Goal: Task Accomplishment & Management: Complete application form

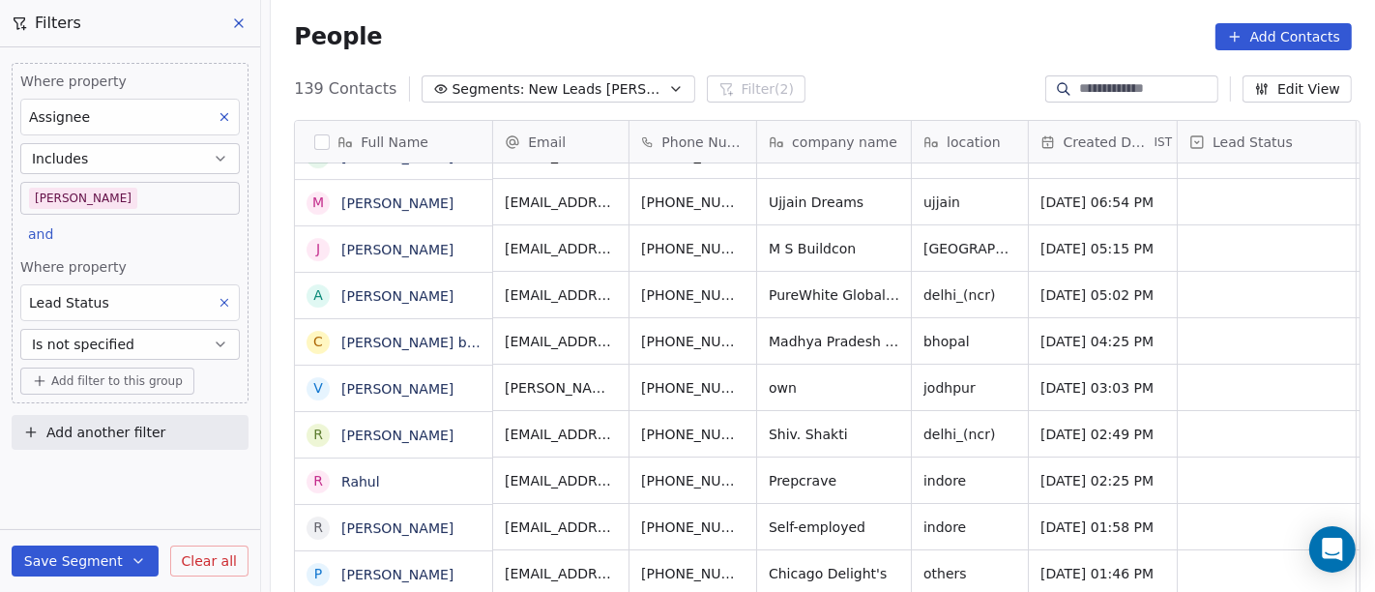
scroll to position [6021, 0]
drag, startPoint x: 523, startPoint y: 98, endPoint x: 613, endPoint y: 0, distance: 132.8
click at [529, 98] on span "New Leads [PERSON_NAME]" at bounding box center [596, 89] width 135 height 20
click at [613, 0] on html "On2Cook India Pvt. Ltd. Contacts People Marketing Workflows Campaigns Sales Pip…" at bounding box center [687, 296] width 1375 height 592
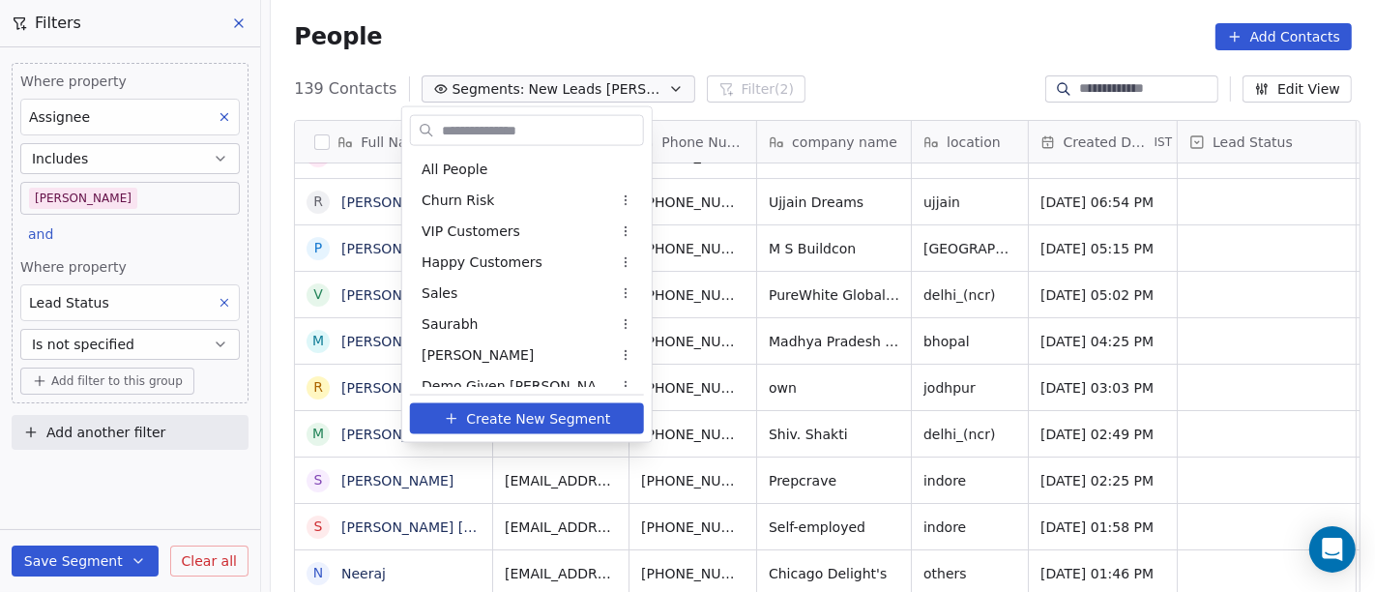
scroll to position [323, 0]
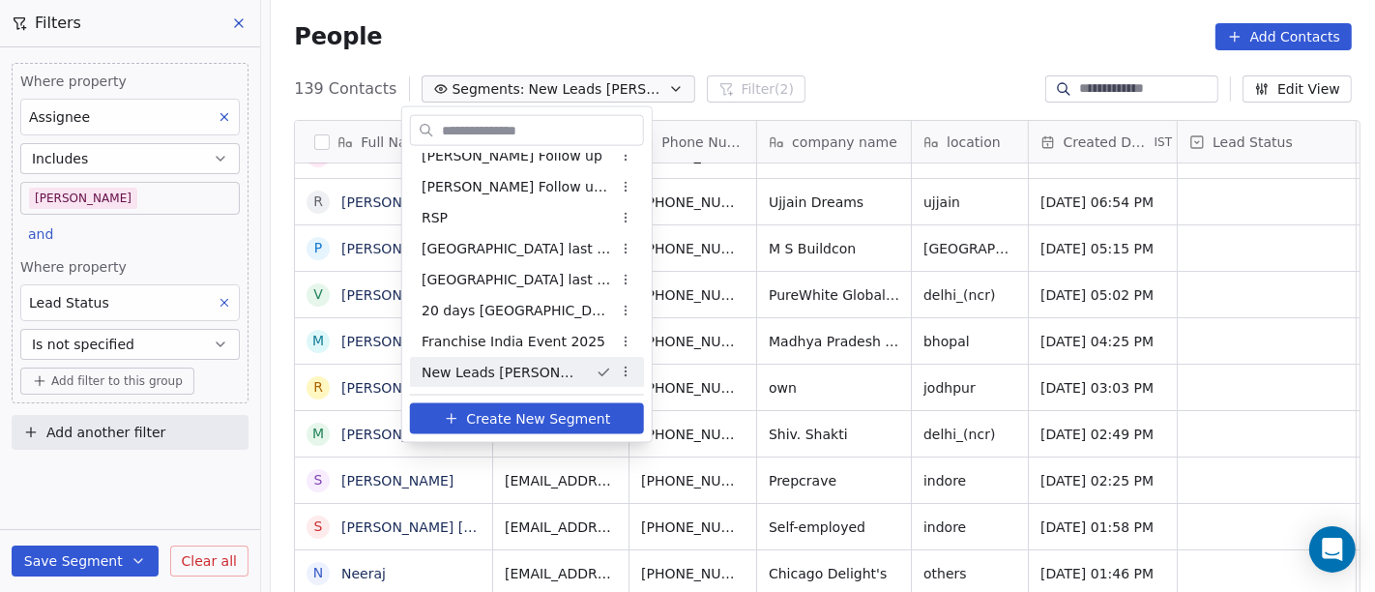
click at [102, 197] on html "On2Cook India Pvt. Ltd. Contacts People Marketing Workflows Campaigns Sales Pip…" at bounding box center [687, 296] width 1375 height 592
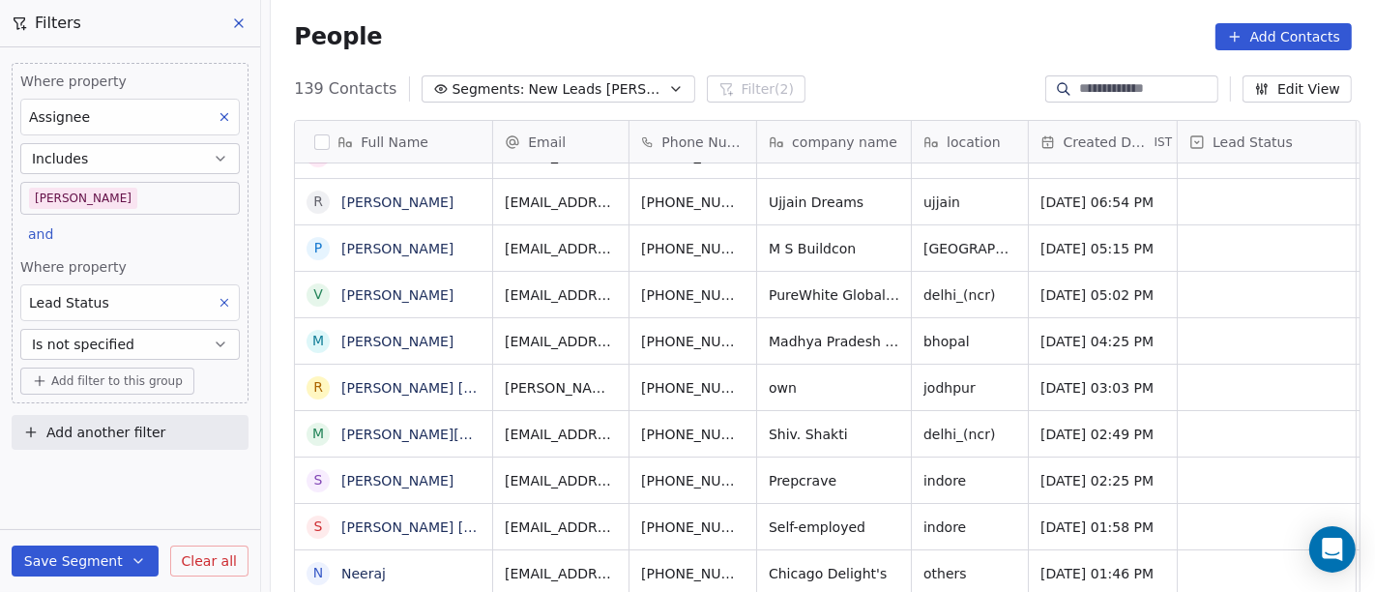
click at [139, 203] on body "On2Cook India Pvt. Ltd. Contacts People Marketing Workflows Campaigns Sales Pip…" at bounding box center [687, 296] width 1375 height 592
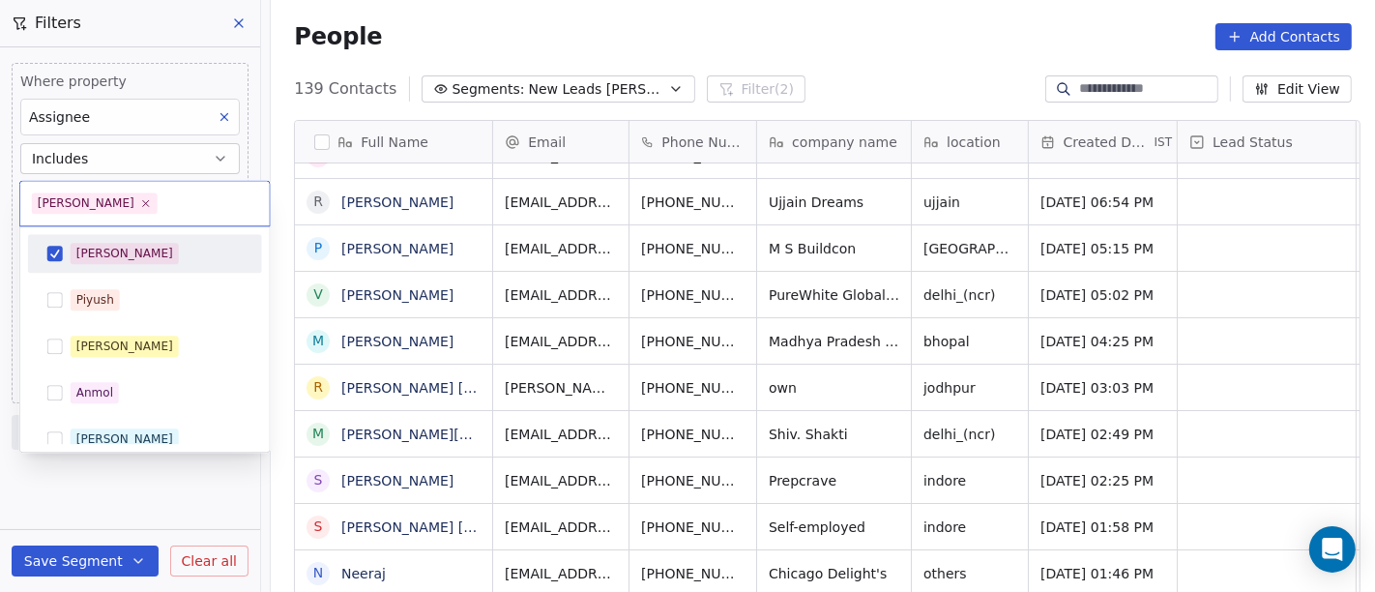
click at [94, 254] on div "[PERSON_NAME]" at bounding box center [124, 253] width 97 height 17
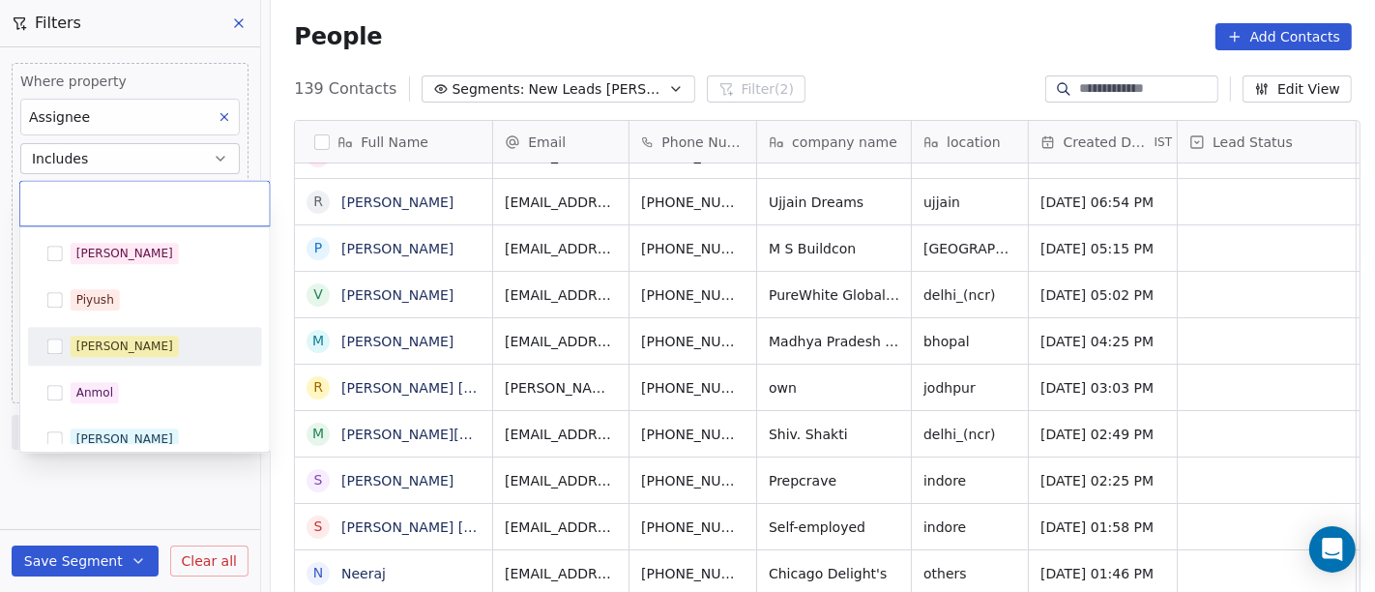
click at [79, 355] on span "[PERSON_NAME]" at bounding box center [125, 346] width 108 height 21
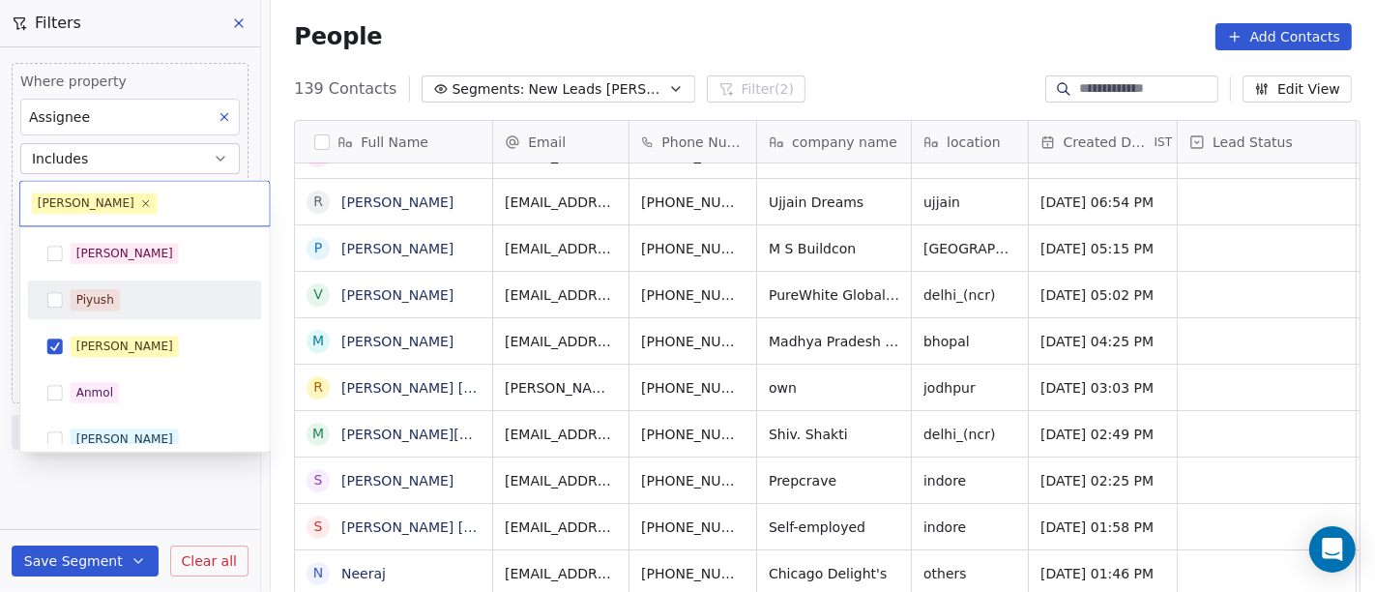
click at [610, 45] on html "On2Cook India Pvt. Ltd. Contacts People Marketing Workflows Campaigns Sales Pip…" at bounding box center [687, 296] width 1375 height 592
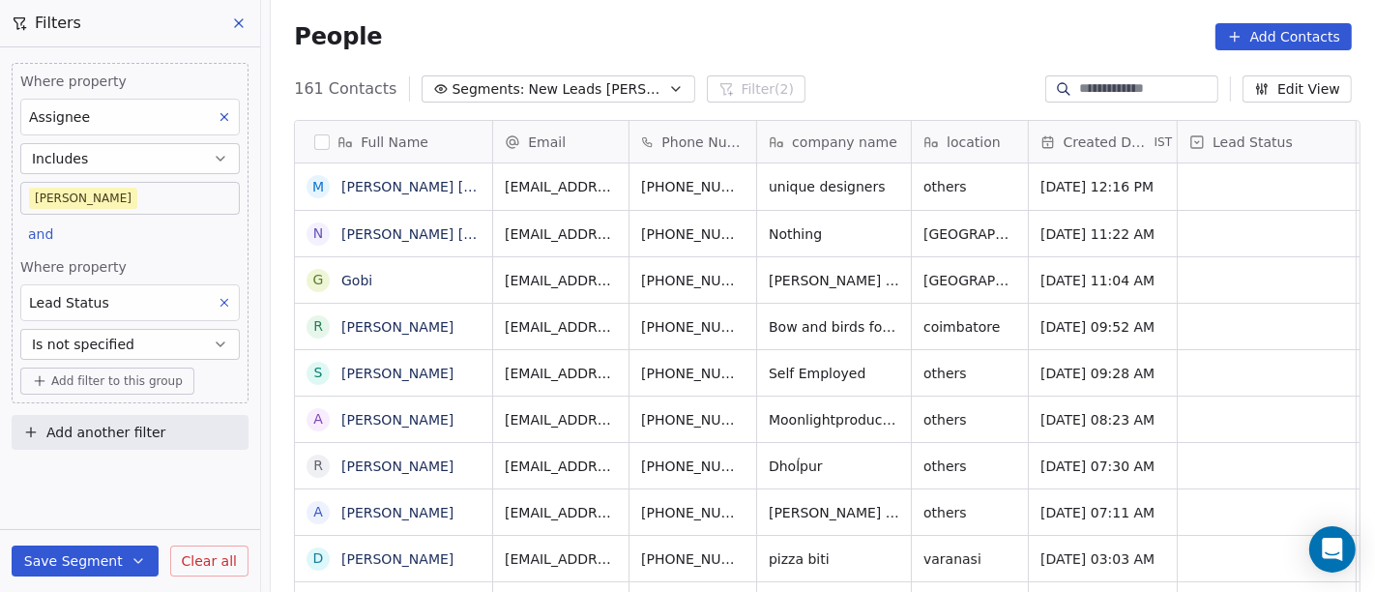
scroll to position [505, 1097]
click at [117, 198] on body "On2Cook India Pvt. Ltd. Contacts People Marketing Workflows Campaigns Sales Pip…" at bounding box center [687, 296] width 1375 height 592
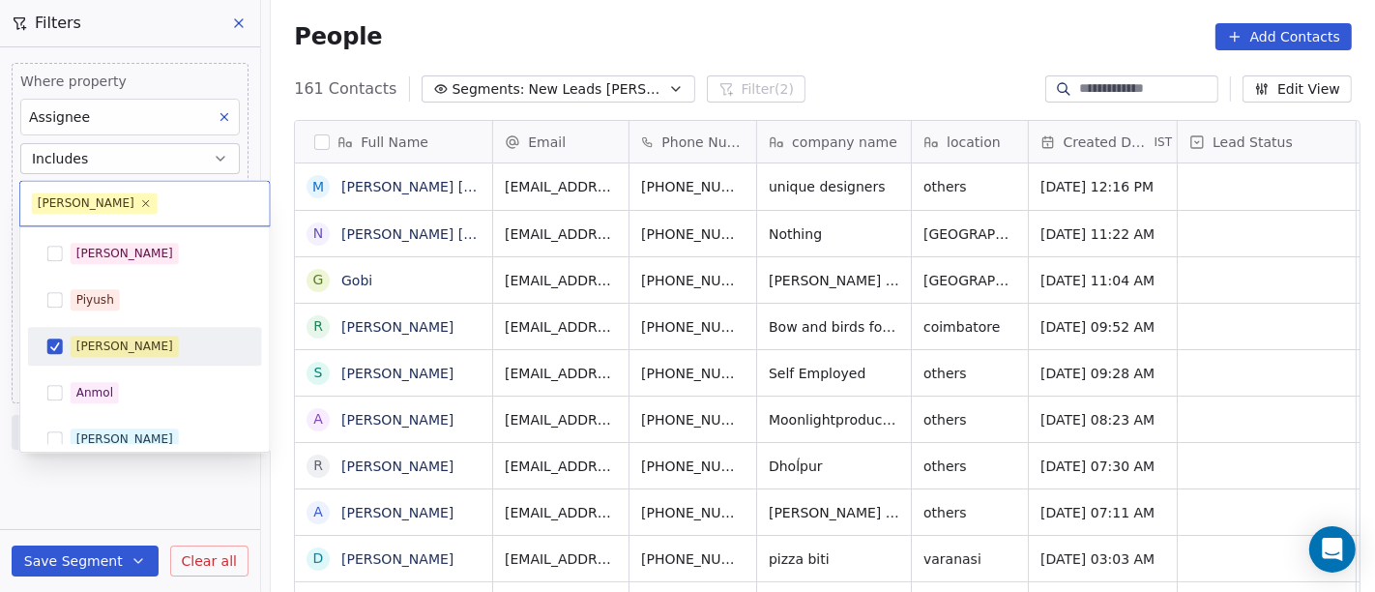
click at [99, 352] on div "[PERSON_NAME]" at bounding box center [124, 346] width 97 height 17
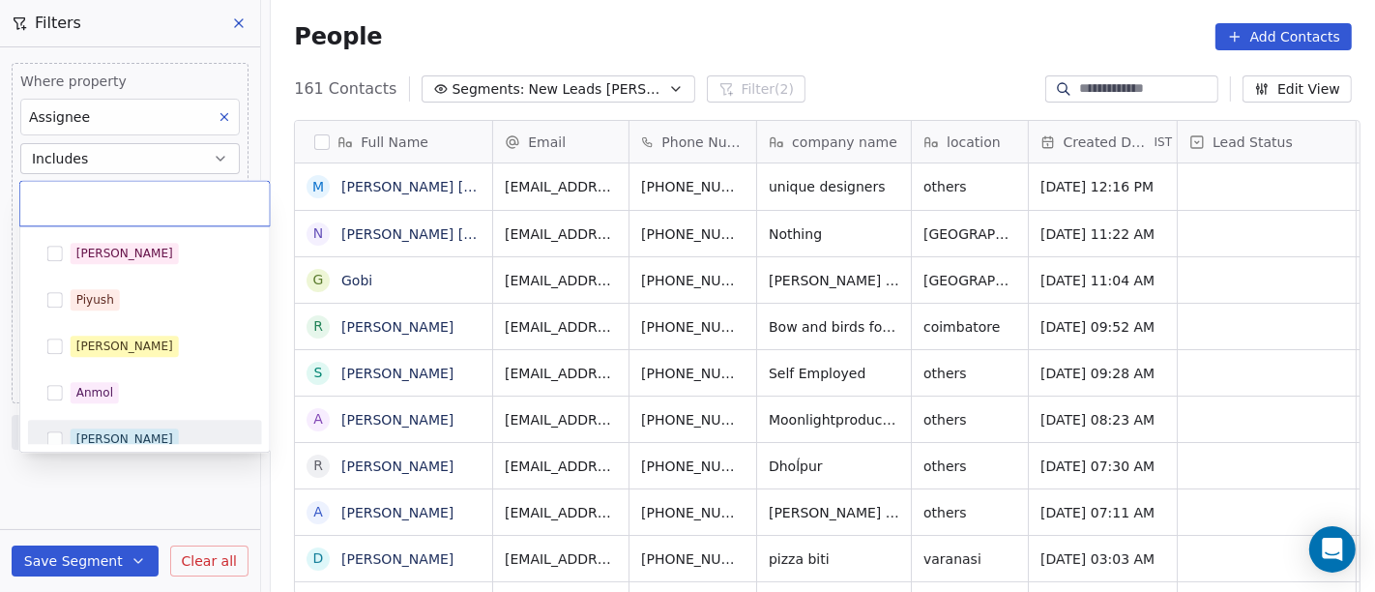
click at [113, 442] on div "[PERSON_NAME]" at bounding box center [157, 438] width 172 height 21
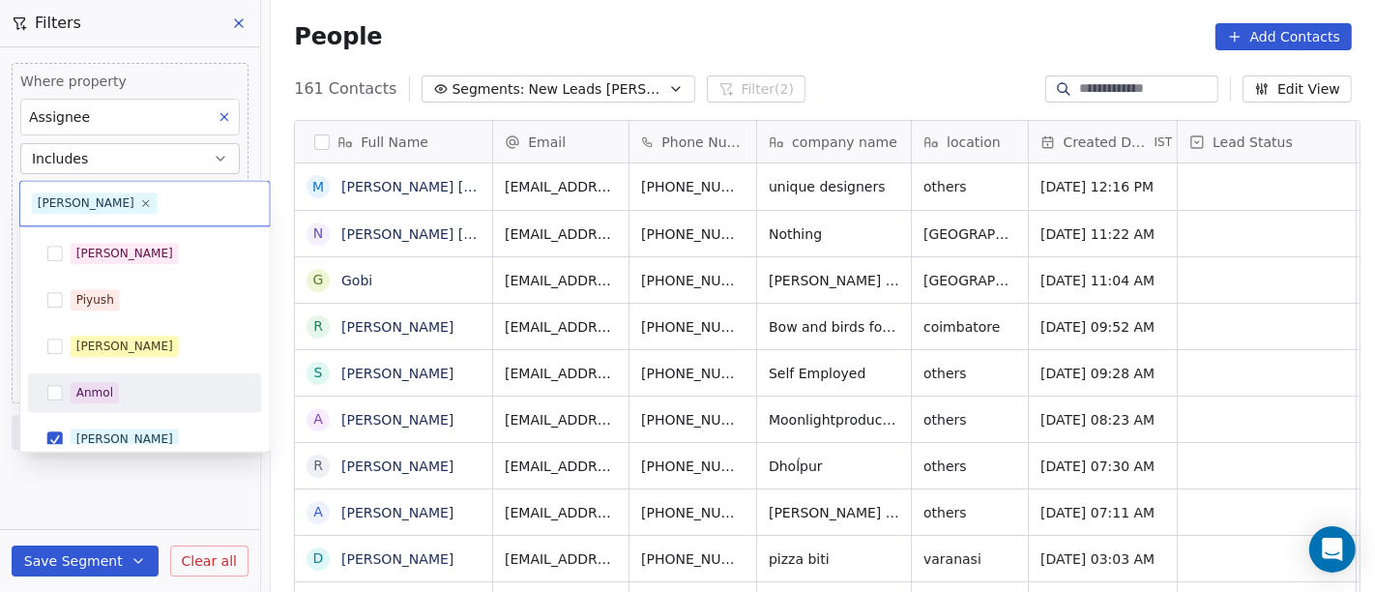
click at [805, 51] on html "On2Cook India Pvt. Ltd. Contacts People Marketing Workflows Campaigns Sales Pip…" at bounding box center [687, 296] width 1375 height 592
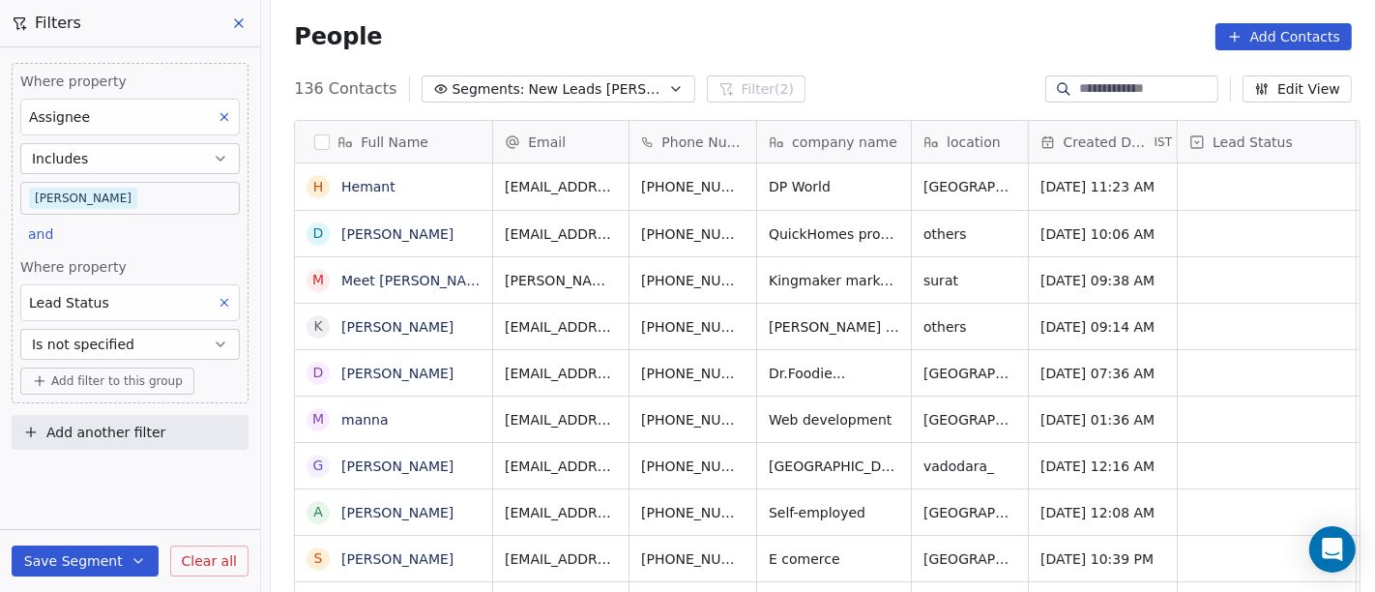
click at [98, 203] on body "On2Cook India Pvt. Ltd. Contacts People Marketing Workflows Campaigns Sales Pip…" at bounding box center [687, 296] width 1375 height 592
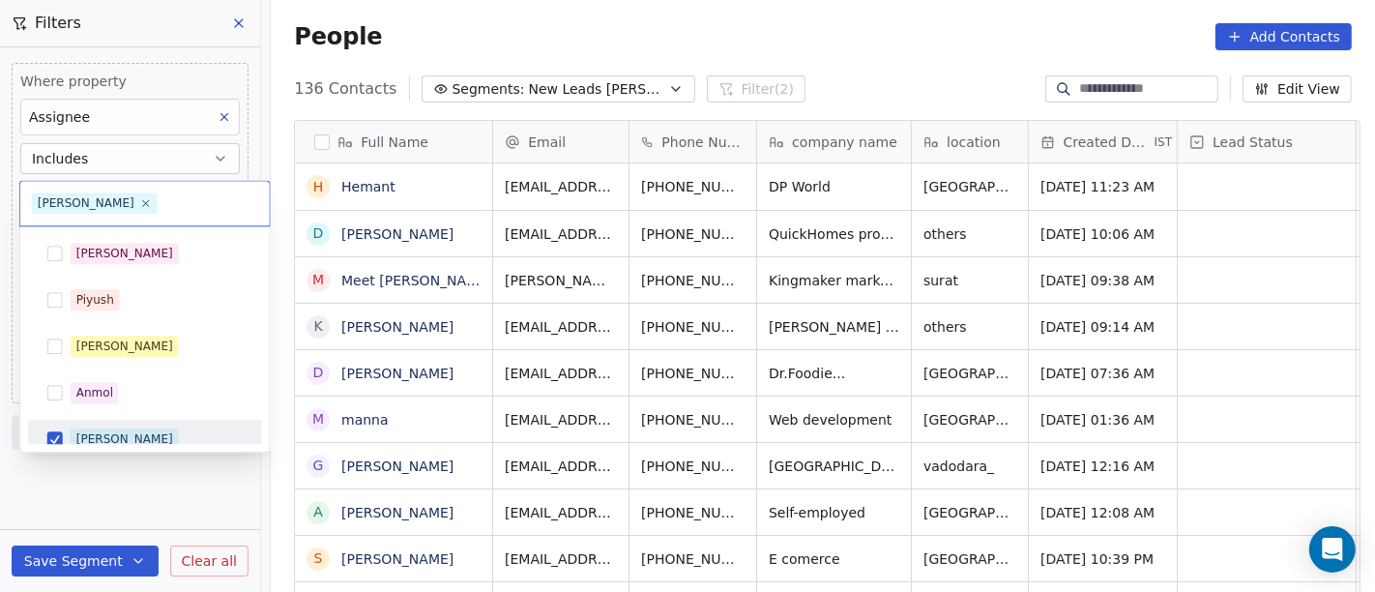
scroll to position [14, 0]
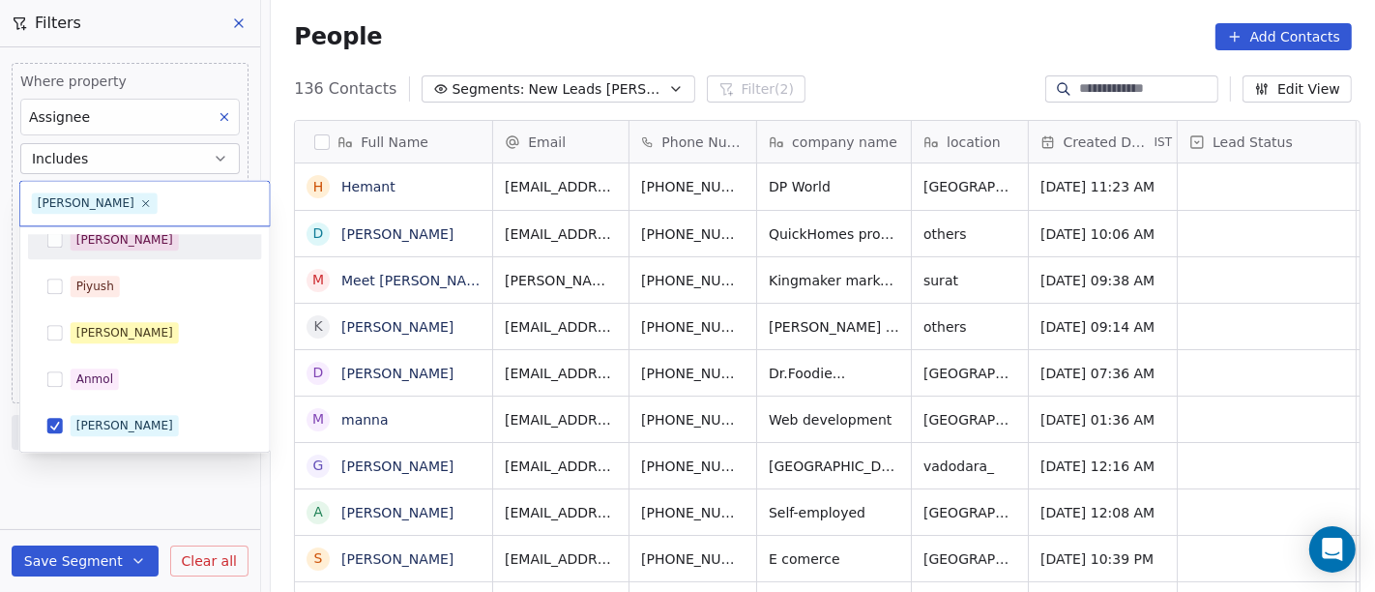
click at [101, 251] on div "[PERSON_NAME]" at bounding box center [145, 239] width 219 height 31
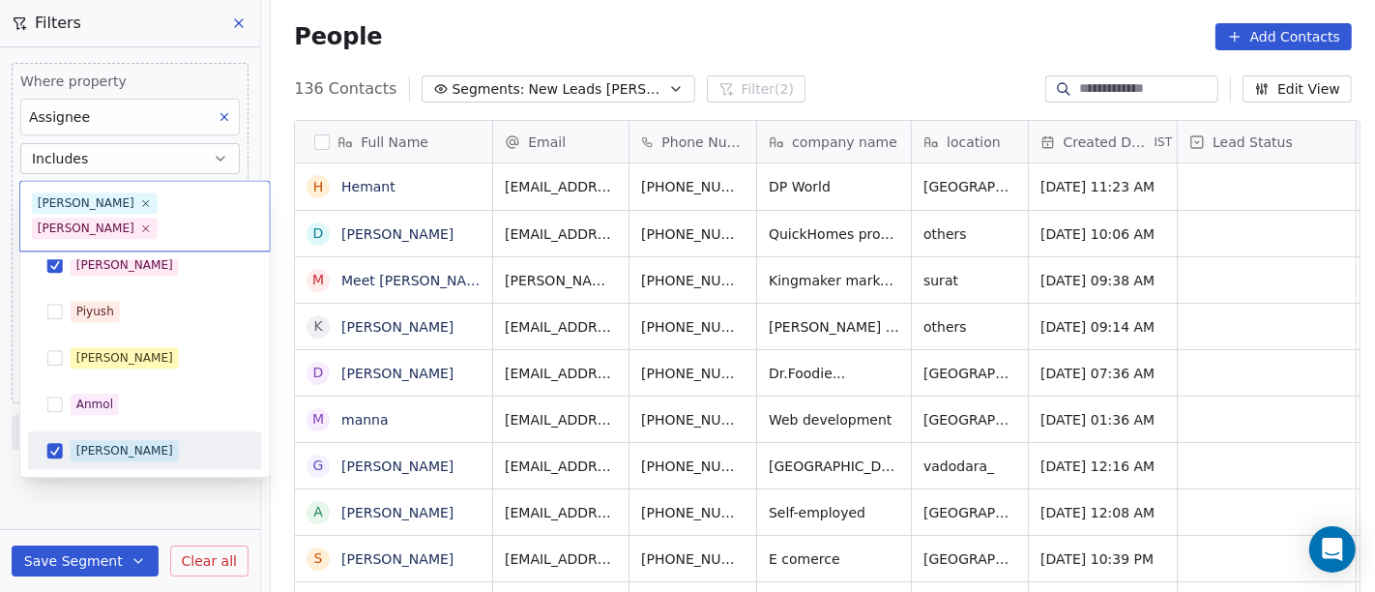
click at [145, 442] on div "[PERSON_NAME]" at bounding box center [145, 450] width 234 height 39
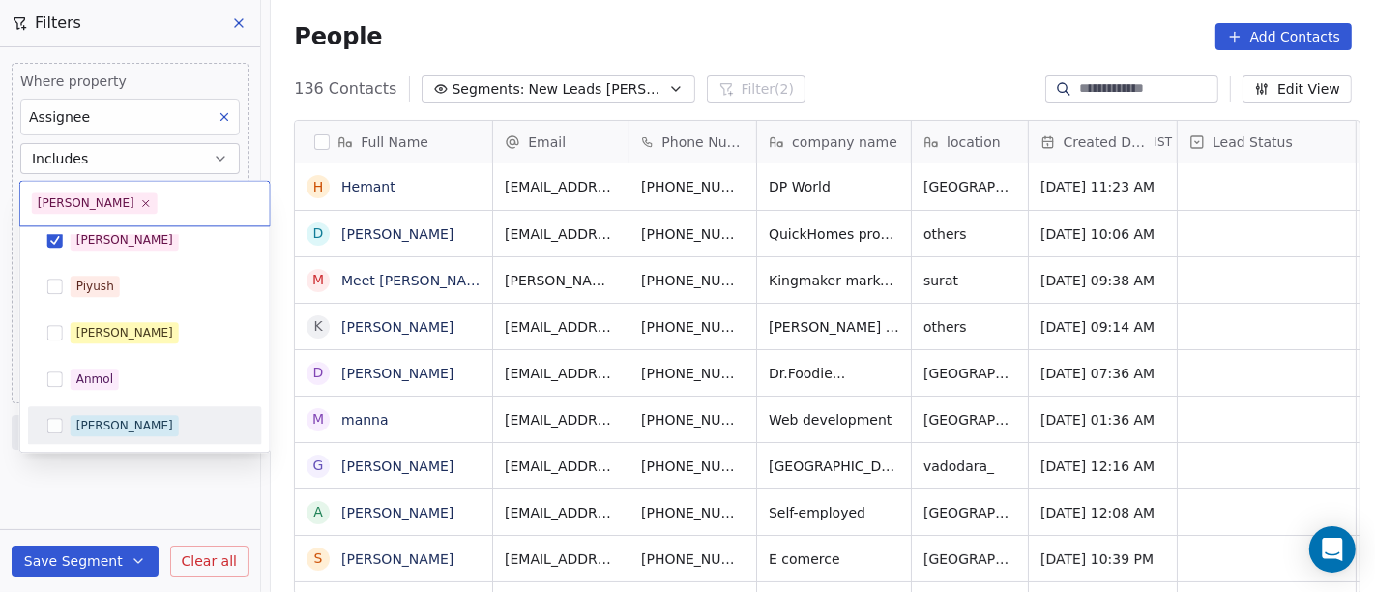
click at [727, 35] on html "On2Cook India Pvt. Ltd. Contacts People Marketing Workflows Campaigns Sales Pip…" at bounding box center [687, 296] width 1375 height 592
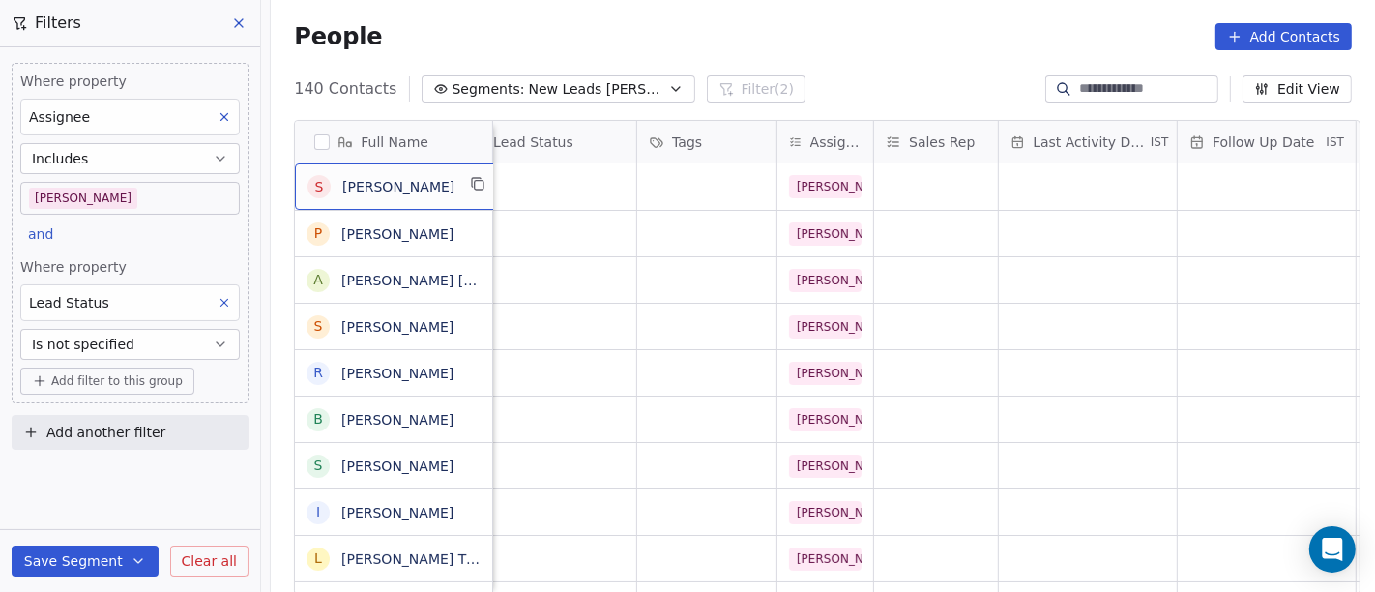
scroll to position [2, 0]
click at [471, 184] on icon "grid" at bounding box center [478, 181] width 15 height 15
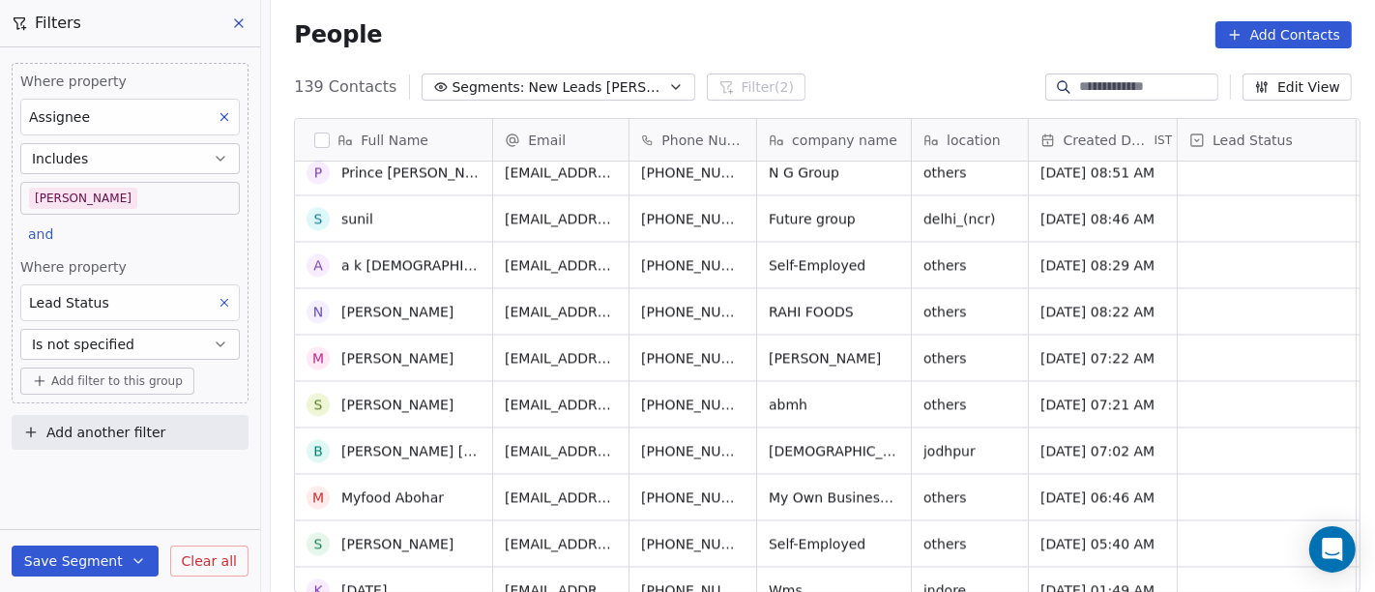
scroll to position [0, 0]
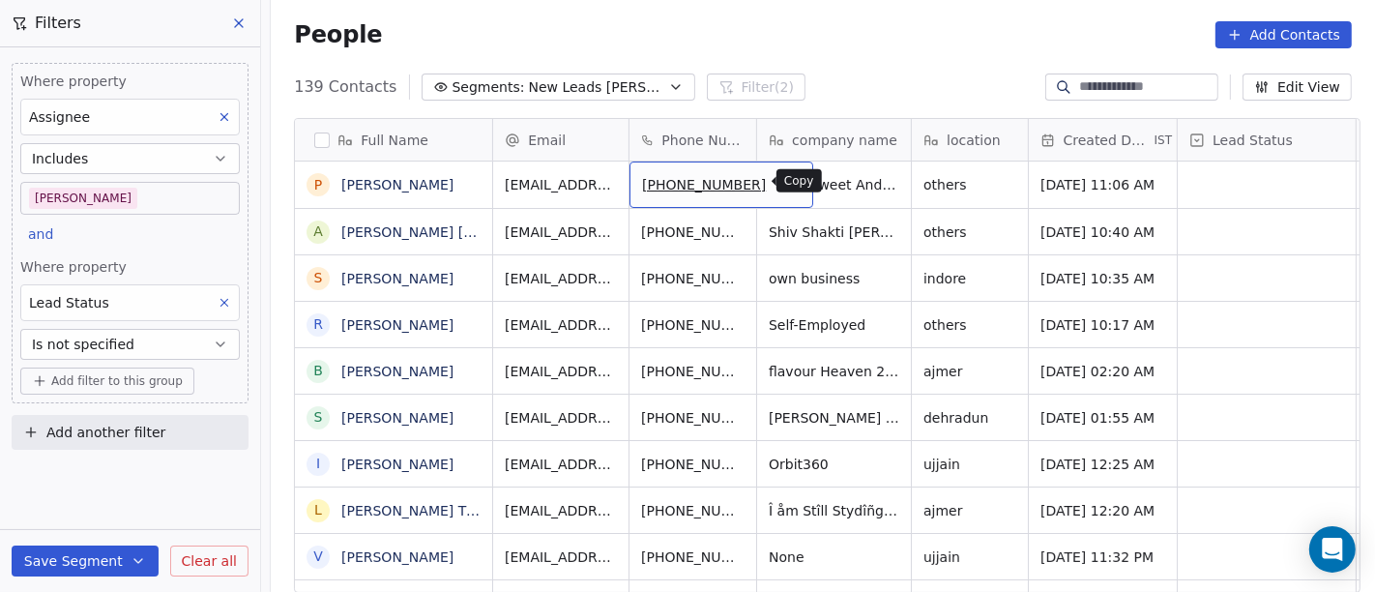
click at [786, 179] on icon "grid" at bounding box center [790, 183] width 9 height 9
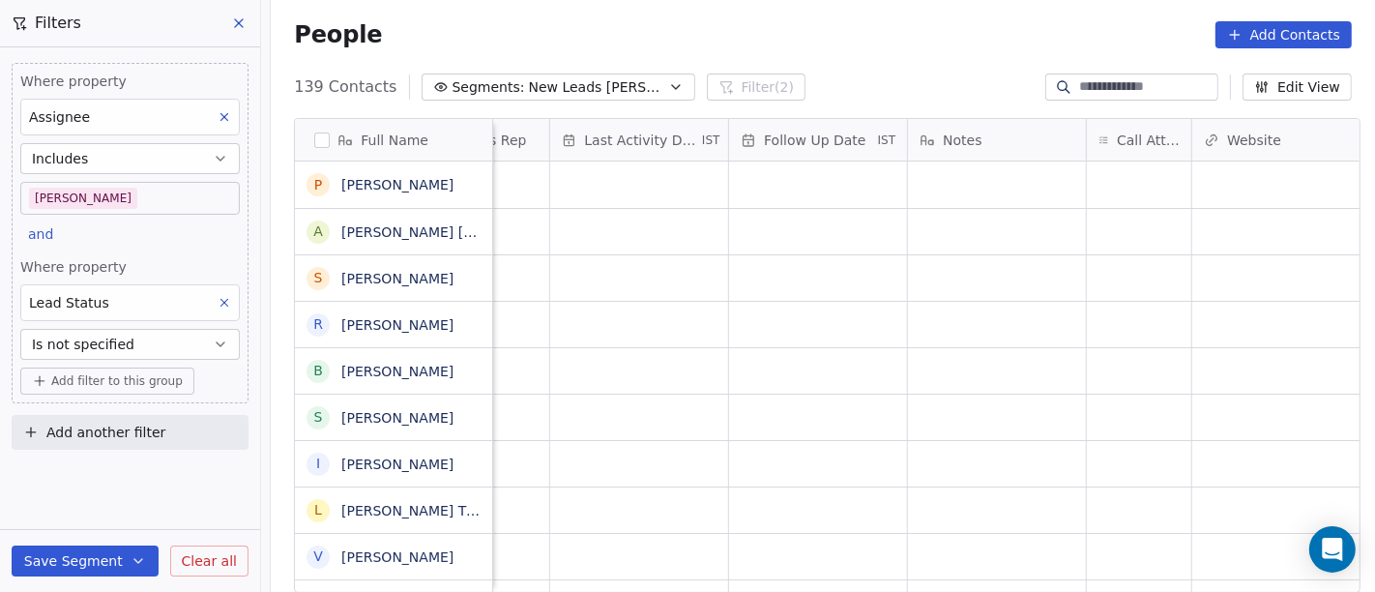
scroll to position [0, 1476]
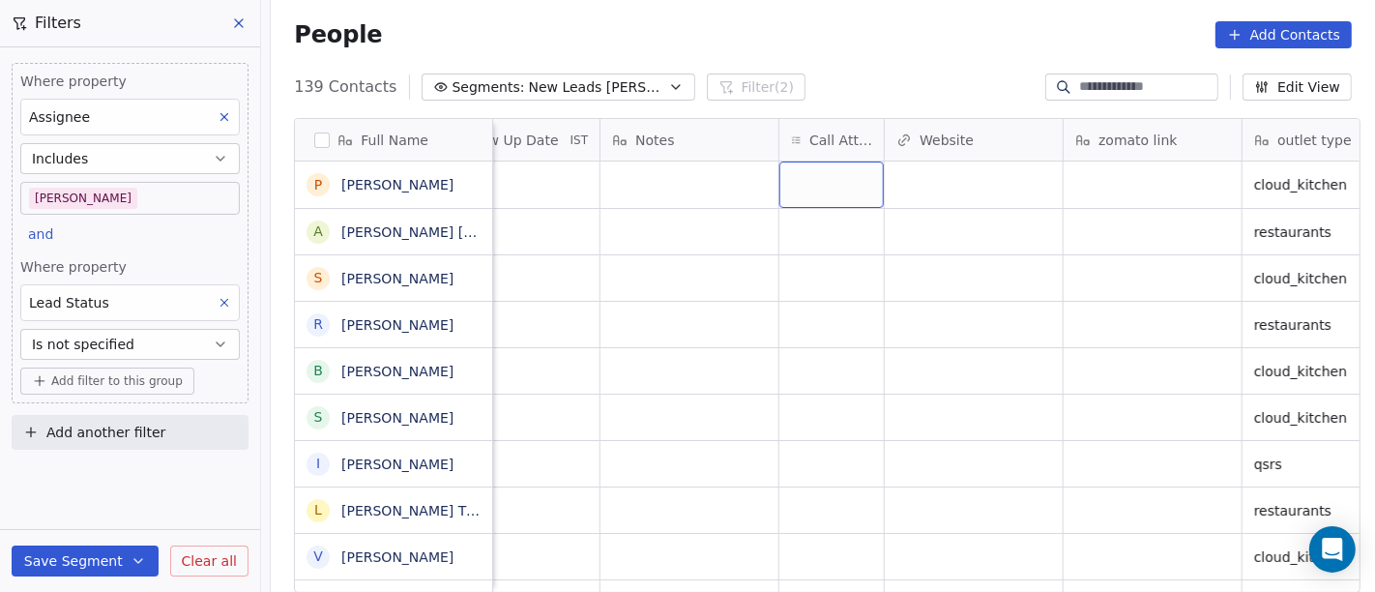
click at [824, 182] on div "grid" at bounding box center [832, 185] width 104 height 46
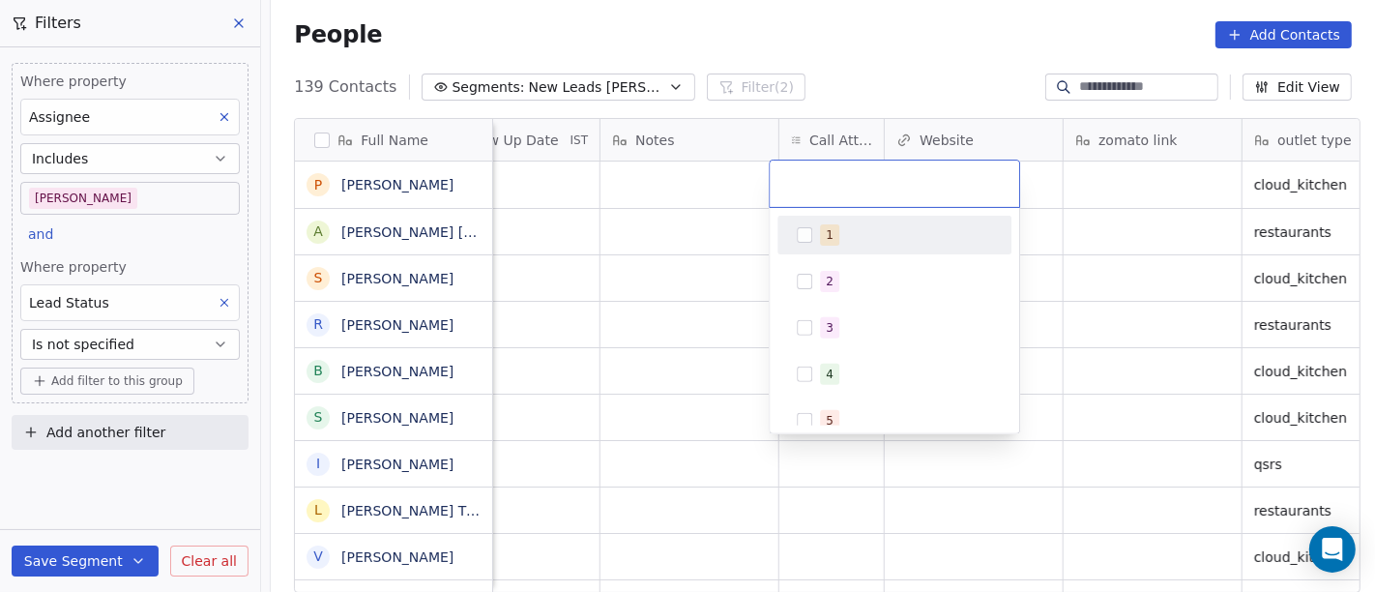
click at [847, 247] on div "1" at bounding box center [894, 235] width 219 height 31
click at [862, 22] on html "On2Cook India Pvt. Ltd. Contacts People Marketing Workflows Campaigns Sales Pip…" at bounding box center [687, 296] width 1375 height 592
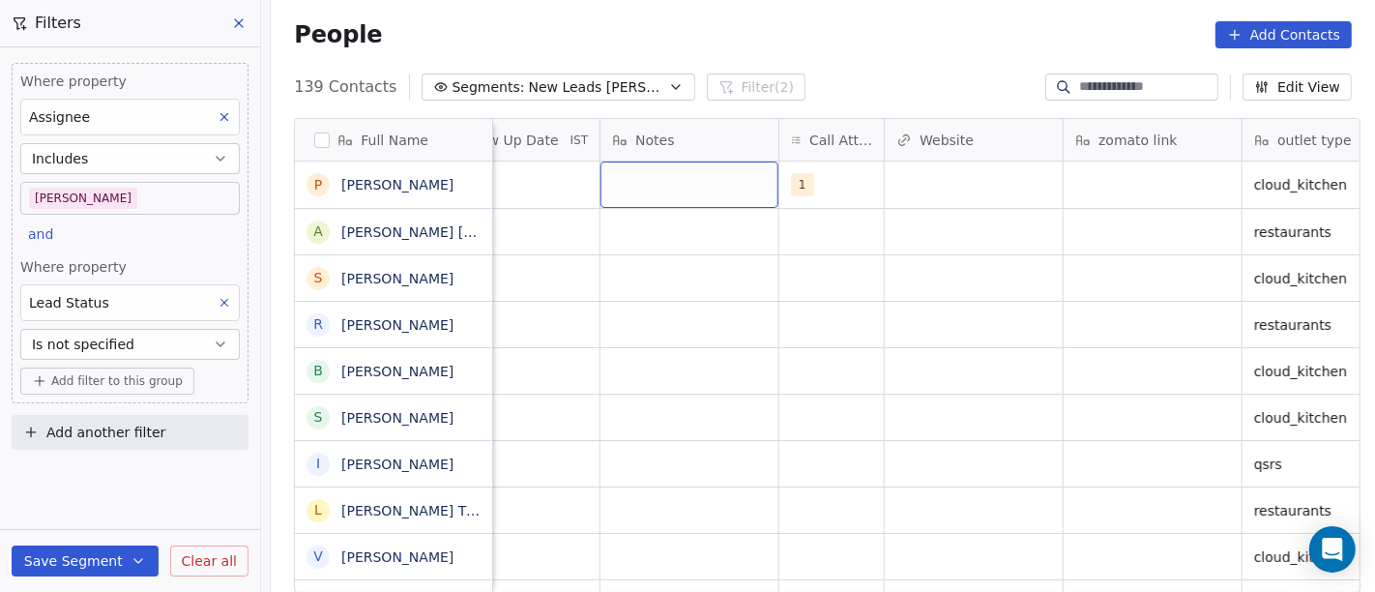
click at [651, 189] on div "grid" at bounding box center [690, 185] width 178 height 46
type textarea "**********"
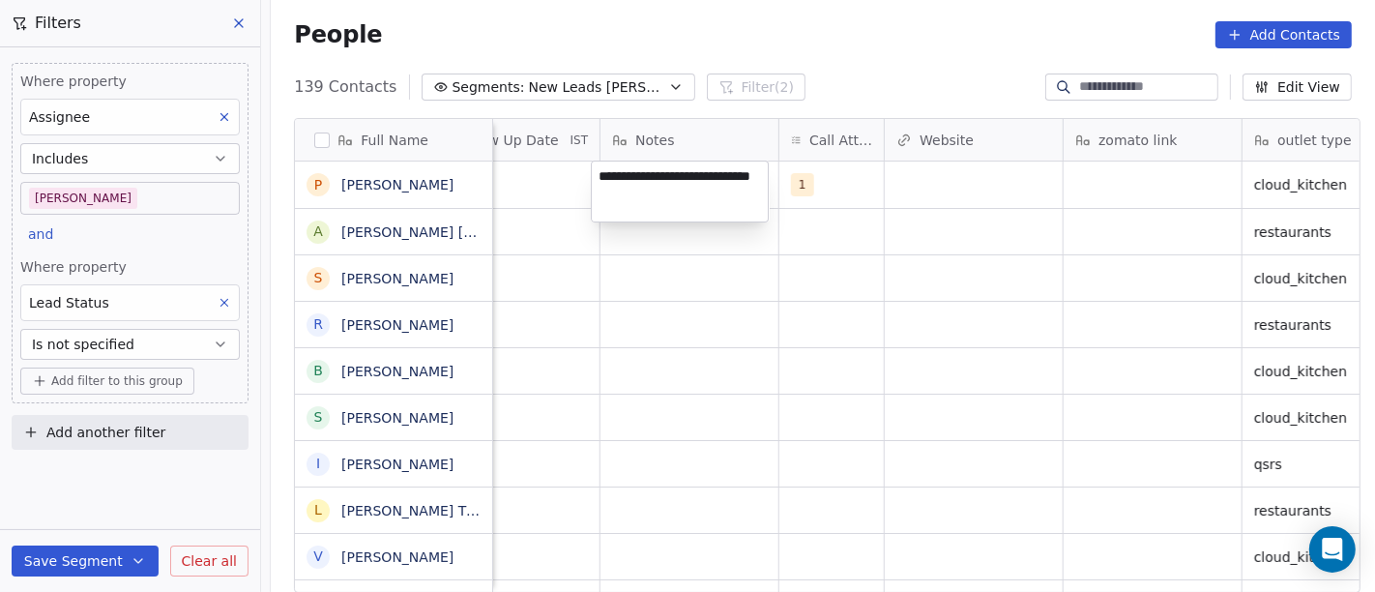
click at [719, 333] on html "On2Cook India Pvt. Ltd. Contacts People Marketing Workflows Campaigns Sales Pip…" at bounding box center [687, 296] width 1375 height 592
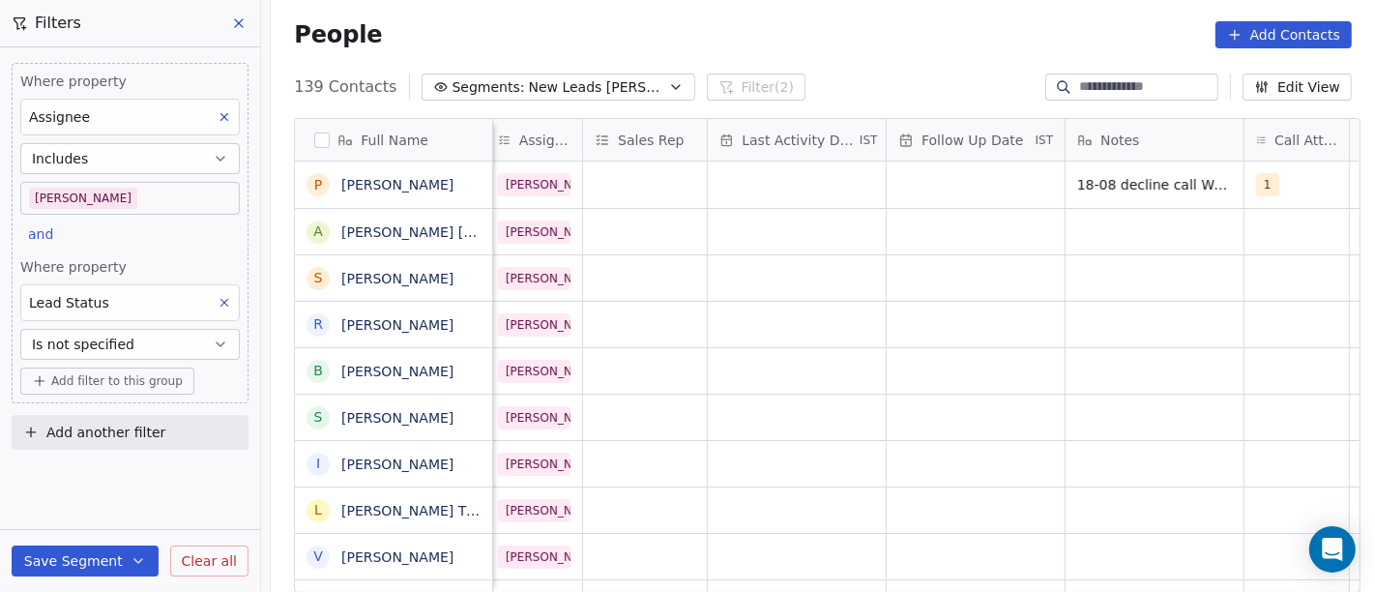
scroll to position [0, 1010]
click at [1006, 180] on div "grid" at bounding box center [977, 185] width 178 height 46
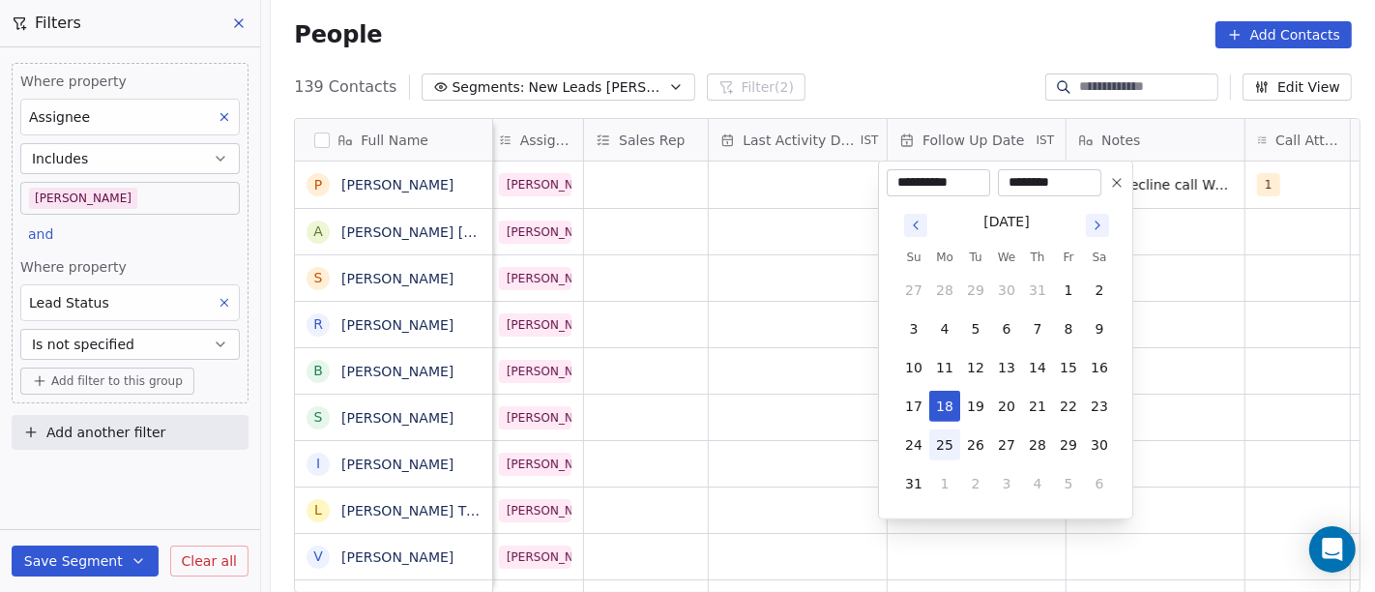
click at [950, 453] on button "25" at bounding box center [944, 444] width 31 height 31
type input "**********"
click at [1267, 336] on html "On2Cook India Pvt. Ltd. Contacts People Marketing Workflows Campaigns Sales Pip…" at bounding box center [687, 296] width 1375 height 592
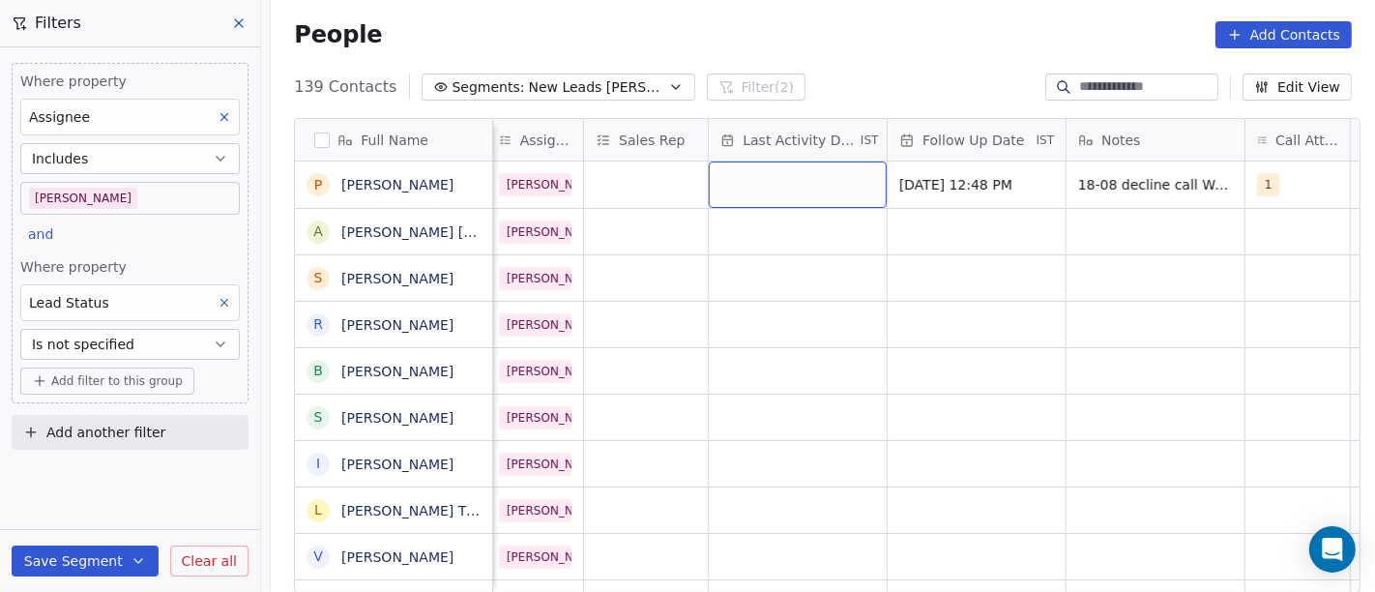
click at [797, 189] on div "grid" at bounding box center [798, 185] width 178 height 46
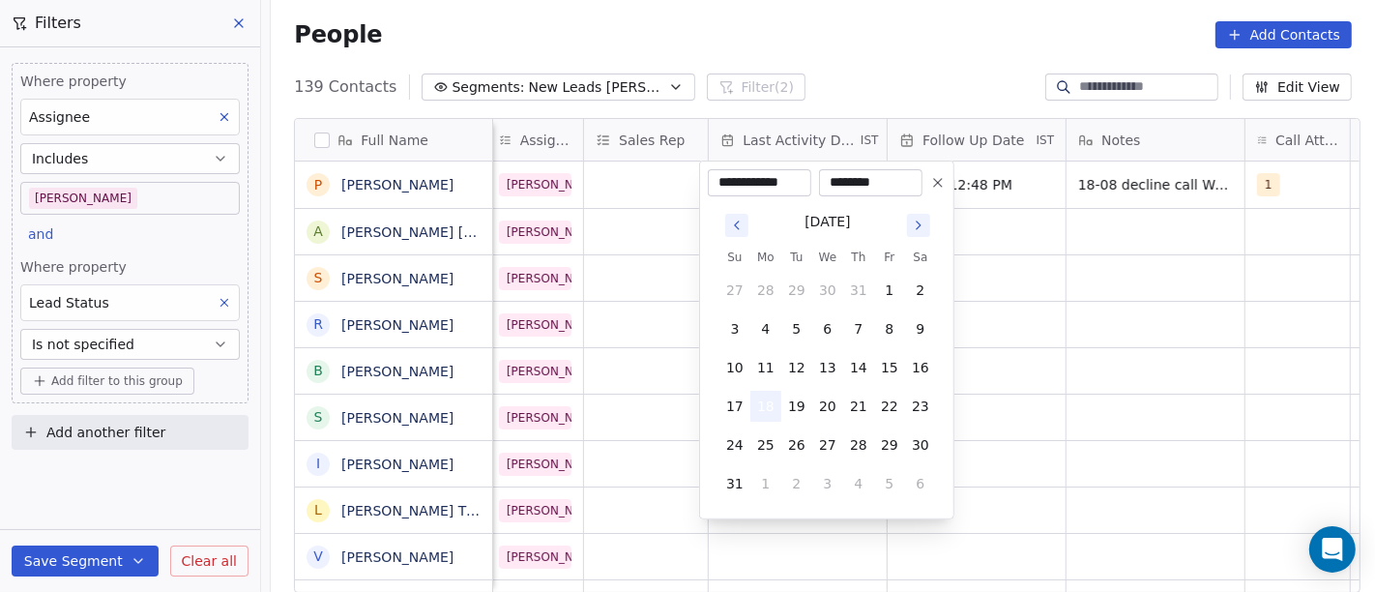
click at [762, 403] on button "18" at bounding box center [766, 406] width 31 height 31
click at [1199, 330] on html "On2Cook India Pvt. Ltd. Contacts People Marketing Workflows Campaigns Sales Pip…" at bounding box center [687, 296] width 1375 height 592
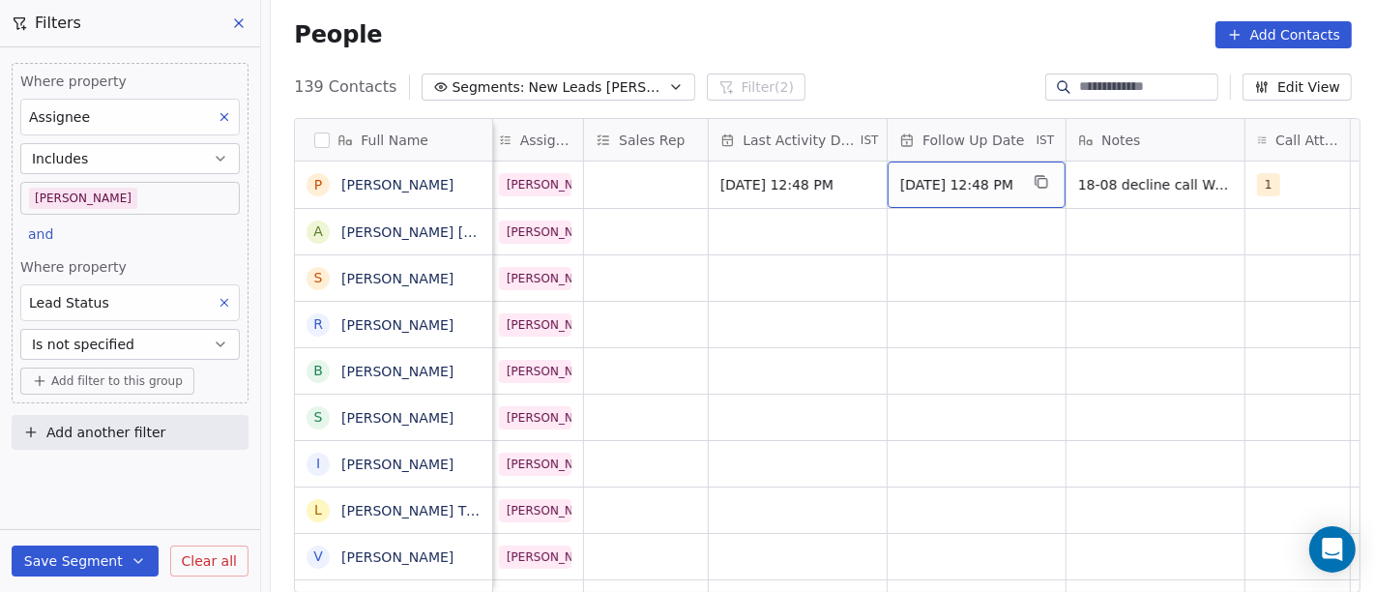
click at [987, 181] on span "[DATE] 12:48 PM" at bounding box center [959, 184] width 118 height 19
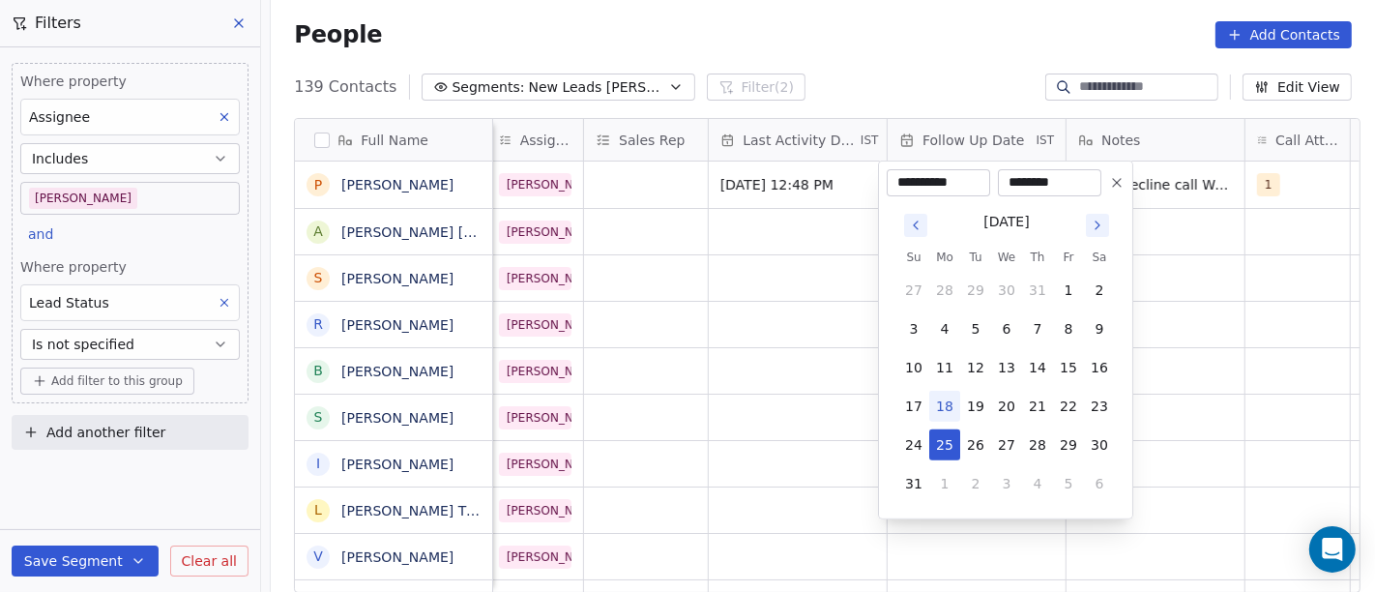
click at [878, 90] on html "On2Cook India Pvt. Ltd. Contacts People Marketing Workflows Campaigns Sales Pip…" at bounding box center [687, 296] width 1375 height 592
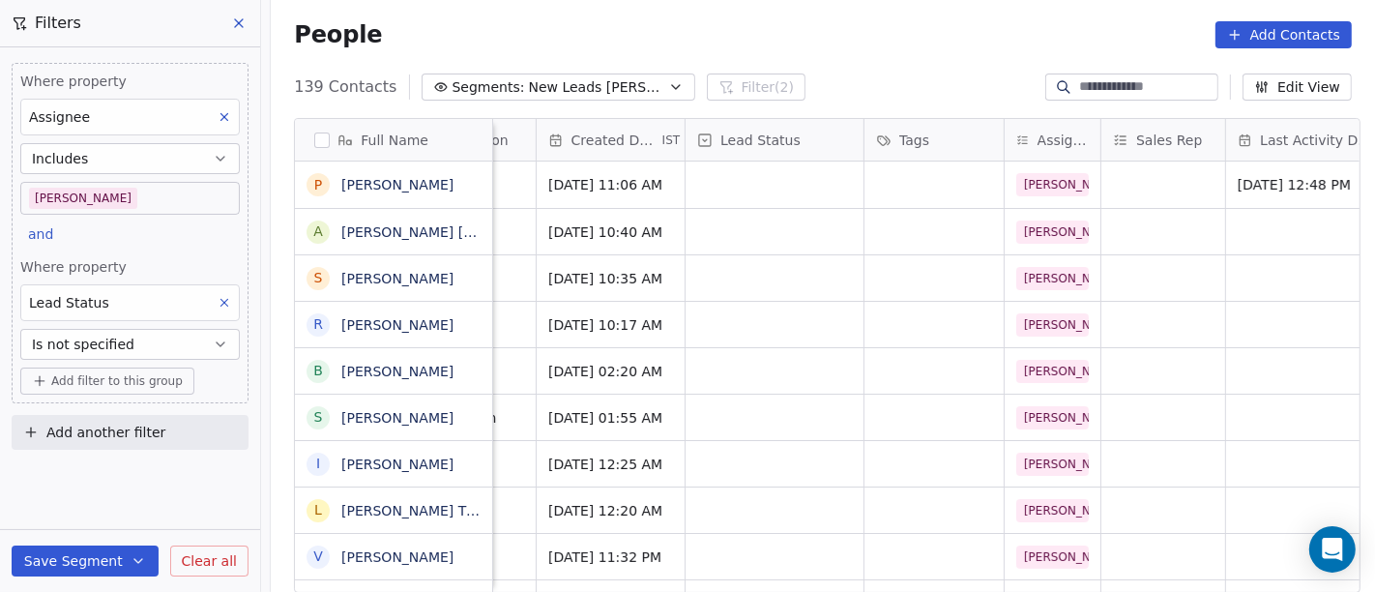
scroll to position [0, 482]
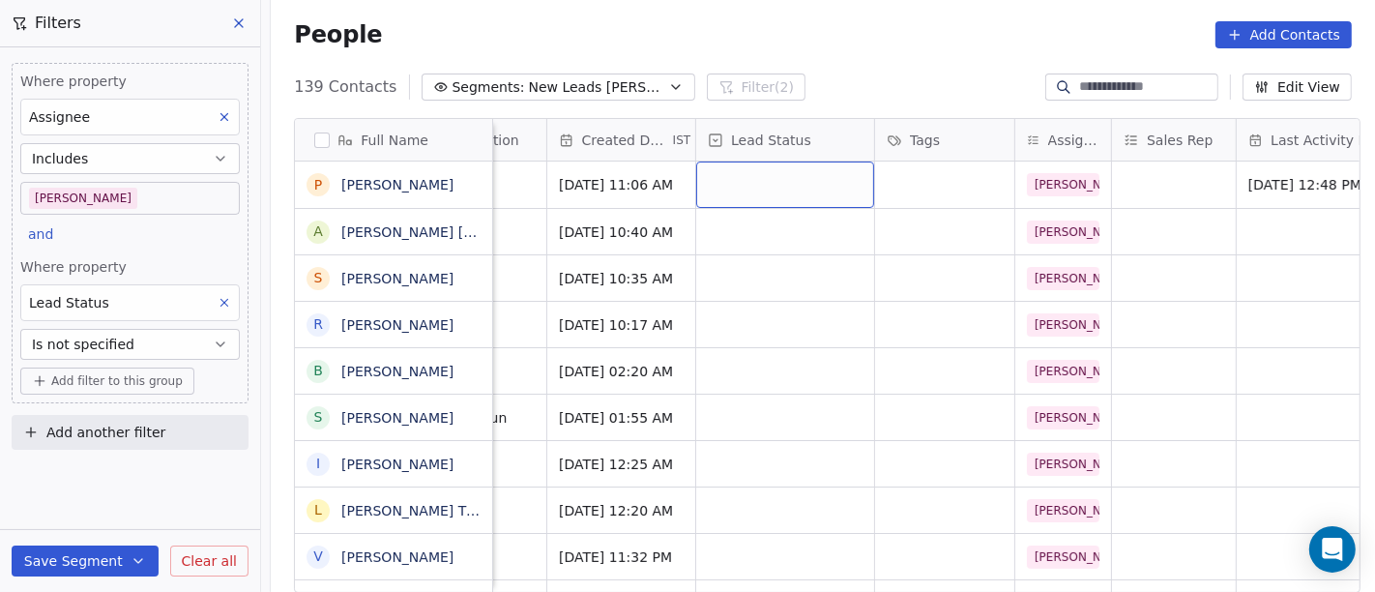
click at [764, 191] on div "grid" at bounding box center [785, 185] width 178 height 46
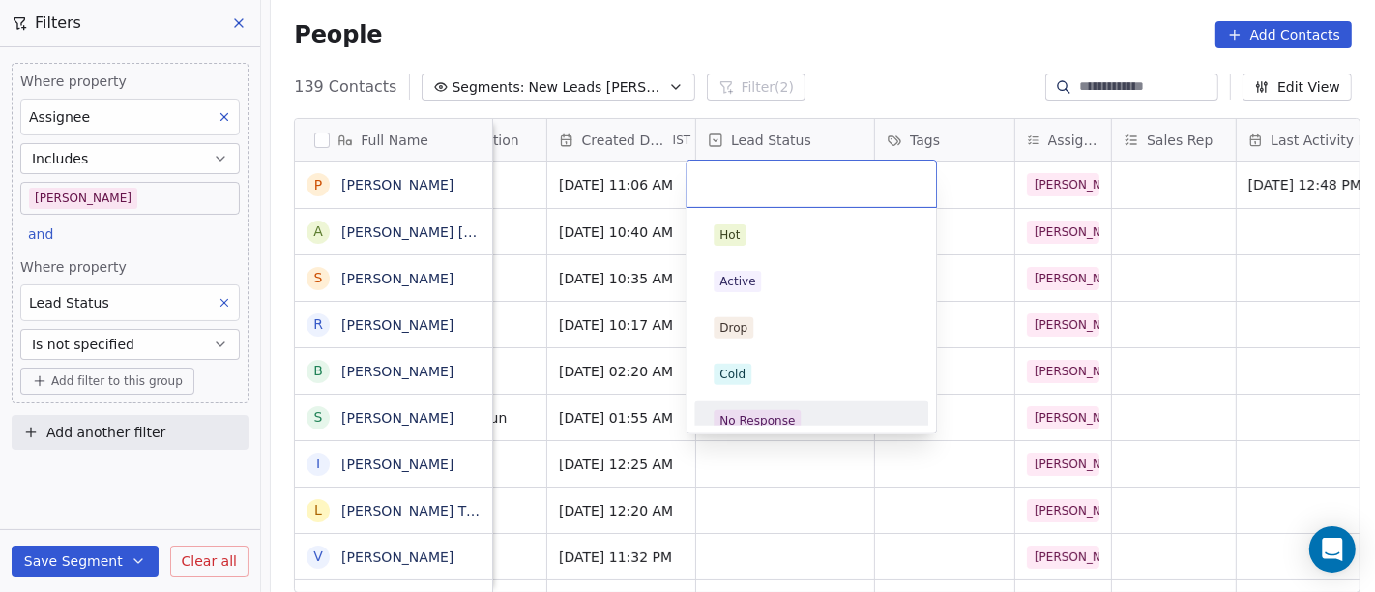
click at [761, 412] on div "No Response" at bounding box center [757, 420] width 75 height 17
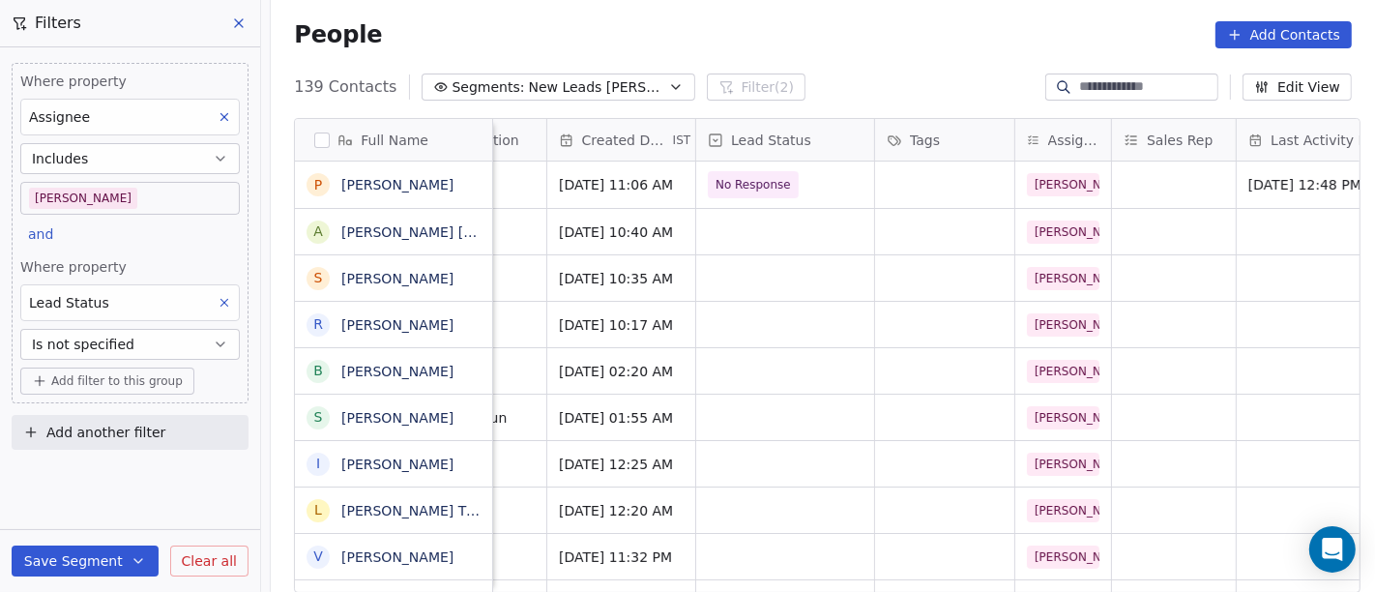
click at [891, 62] on div "People Add Contacts" at bounding box center [823, 35] width 1105 height 74
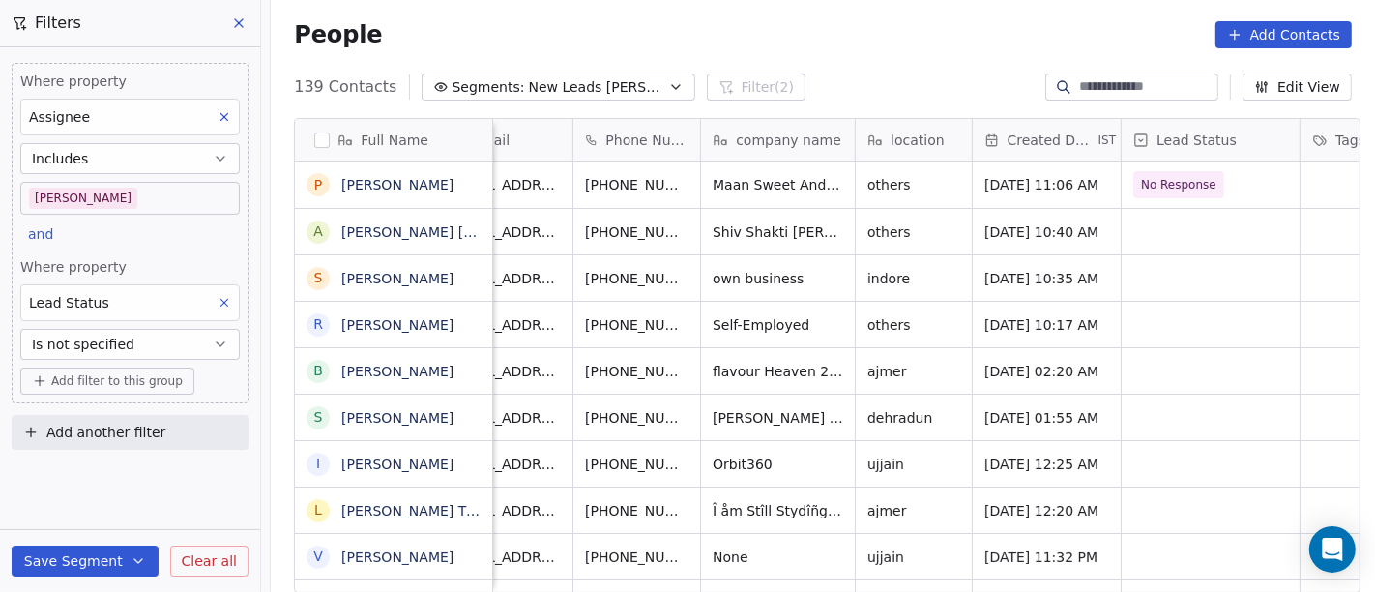
scroll to position [0, 0]
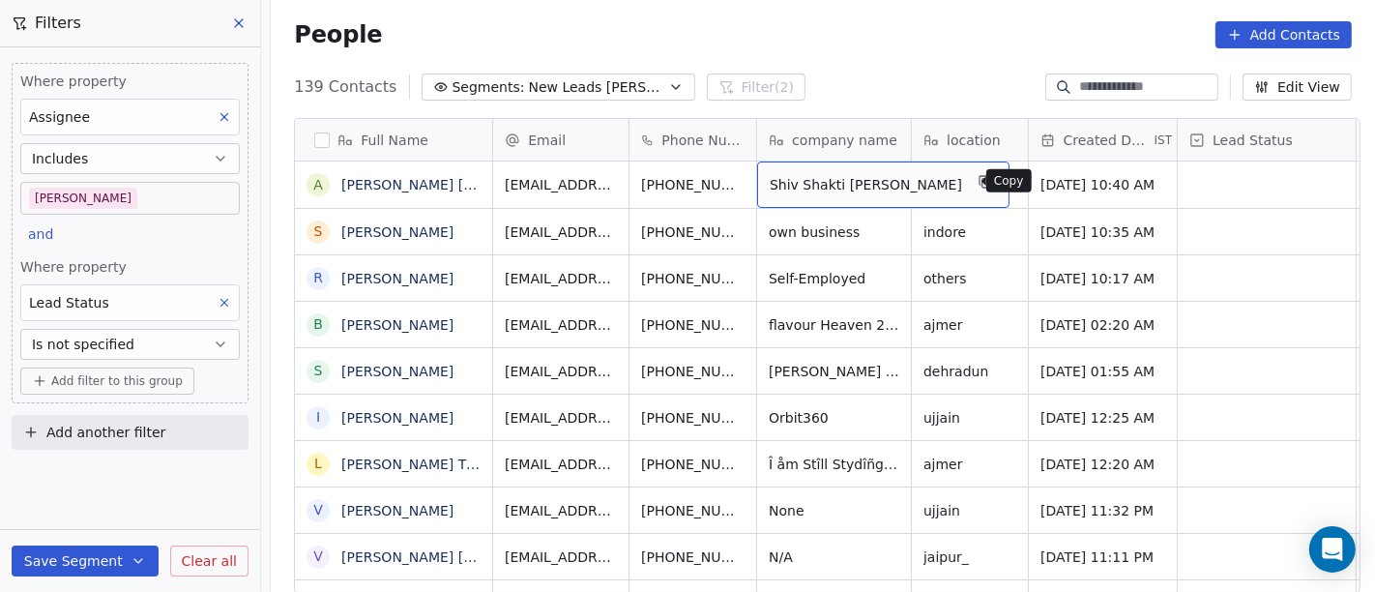
click at [978, 181] on icon "grid" at bounding box center [985, 181] width 15 height 15
click at [892, 52] on div "People Add Contacts" at bounding box center [823, 35] width 1105 height 74
click at [942, 186] on span "others" at bounding box center [953, 184] width 56 height 19
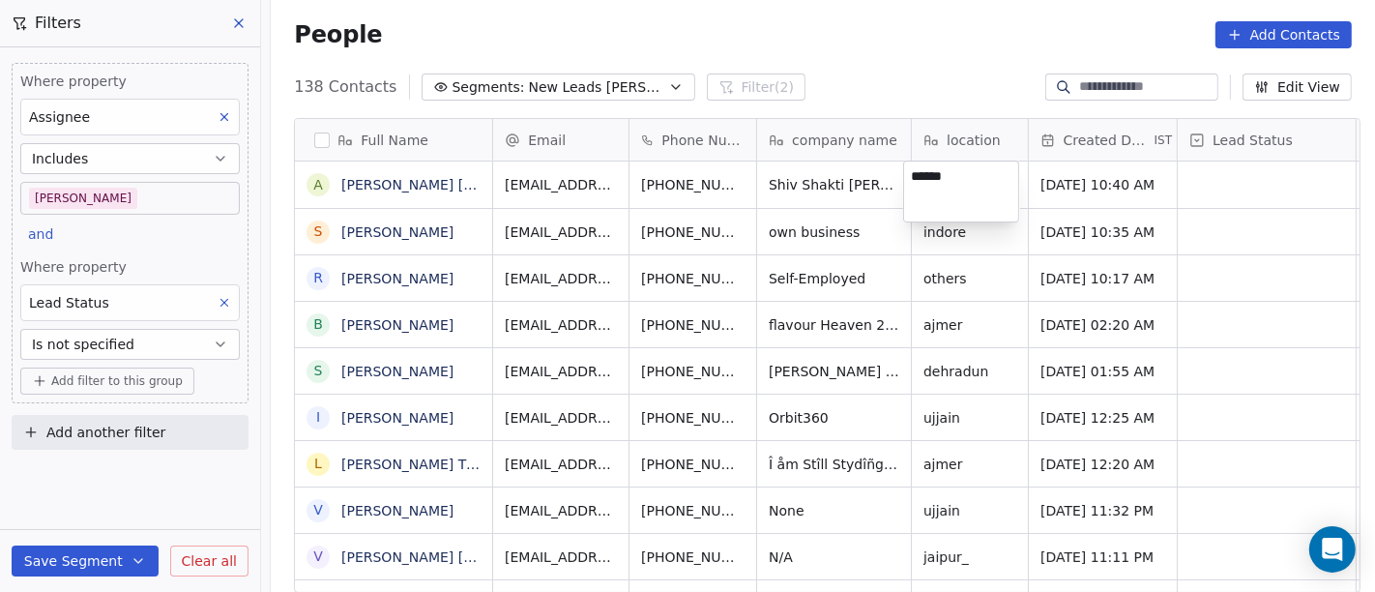
click at [942, 186] on textarea "******" at bounding box center [961, 192] width 114 height 60
type textarea "******"
click at [867, 78] on html "On2Cook India Pvt. Ltd. Contacts People Marketing Workflows Campaigns Sales Pip…" at bounding box center [687, 296] width 1375 height 592
click at [802, 182] on html "On2Cook India Pvt. Ltd. Contacts People Marketing Workflows Campaigns Sales Pip…" at bounding box center [687, 296] width 1375 height 592
click at [848, 72] on div "138 Contacts Segments: New Leads [PERSON_NAME] (2) Edit View" at bounding box center [823, 87] width 1105 height 31
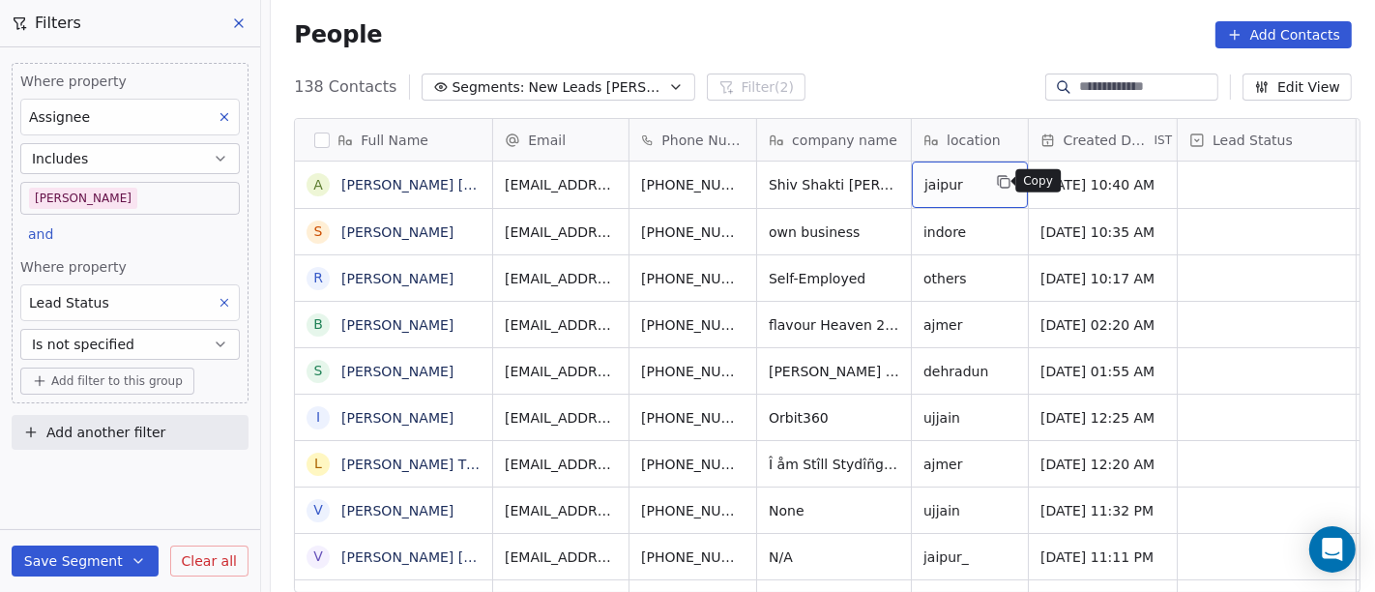
click at [996, 181] on icon "grid" at bounding box center [1003, 181] width 15 height 15
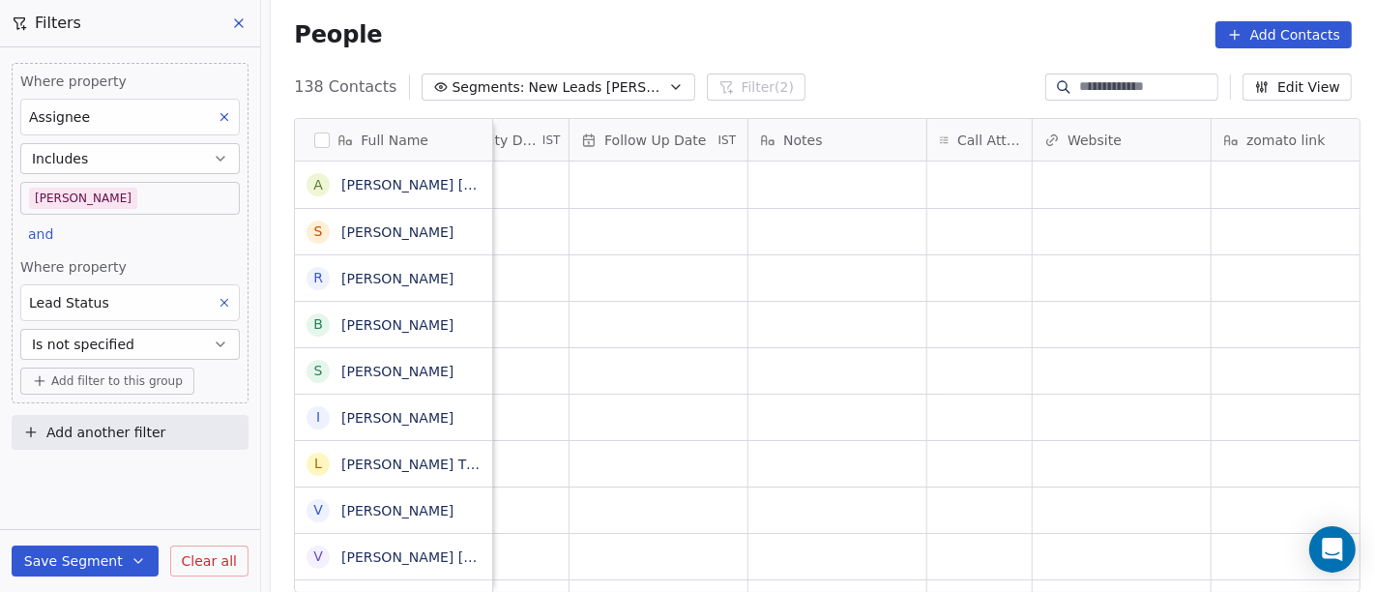
scroll to position [0, 1448]
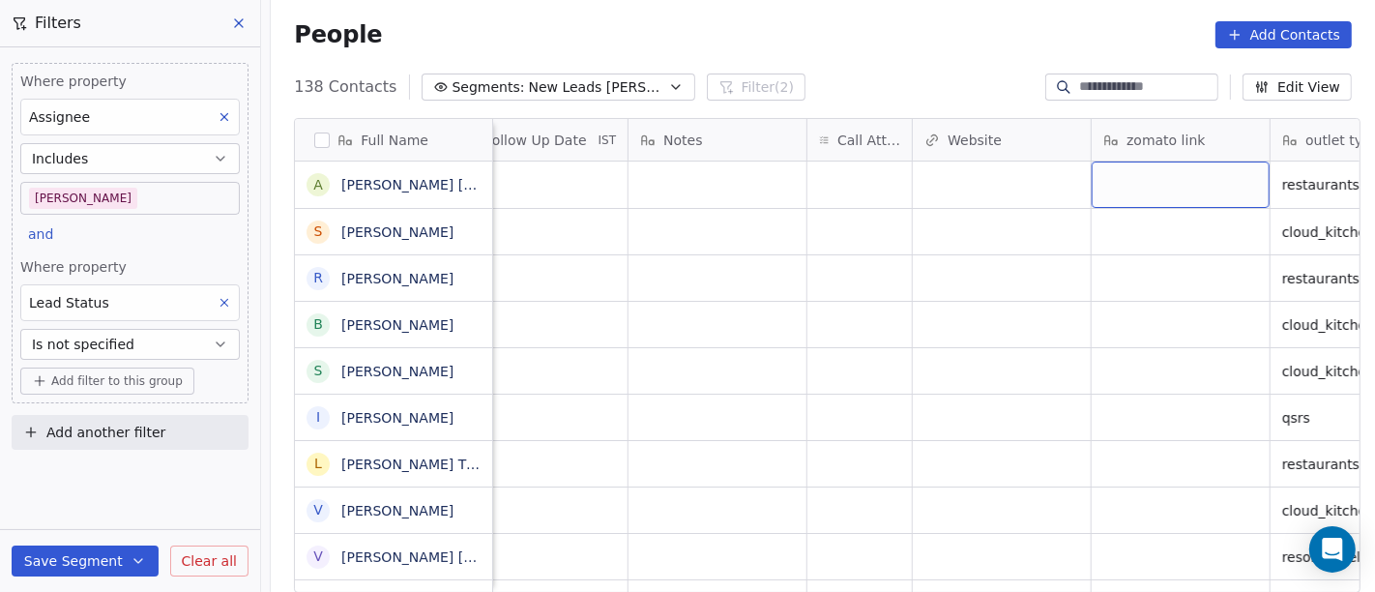
click at [1092, 184] on div "grid" at bounding box center [1181, 185] width 178 height 46
type textarea "**********"
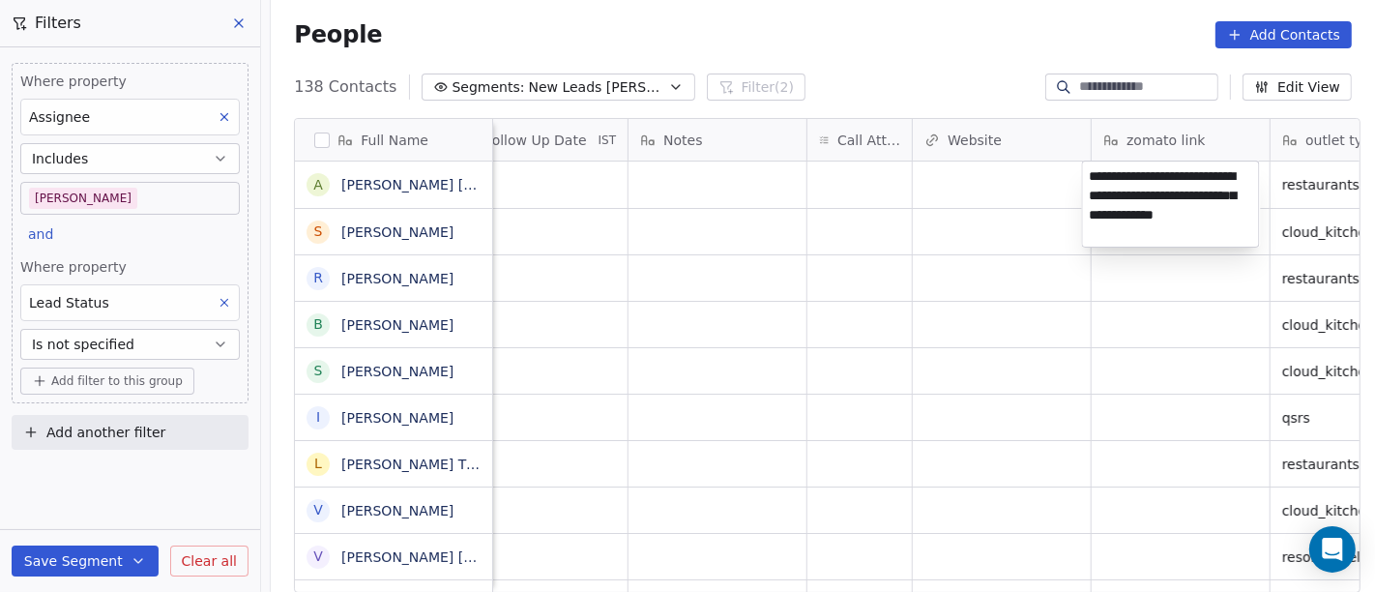
click at [891, 256] on html "On2Cook India Pvt. Ltd. Contacts People Marketing Workflows Campaigns Sales Pip…" at bounding box center [687, 296] width 1375 height 592
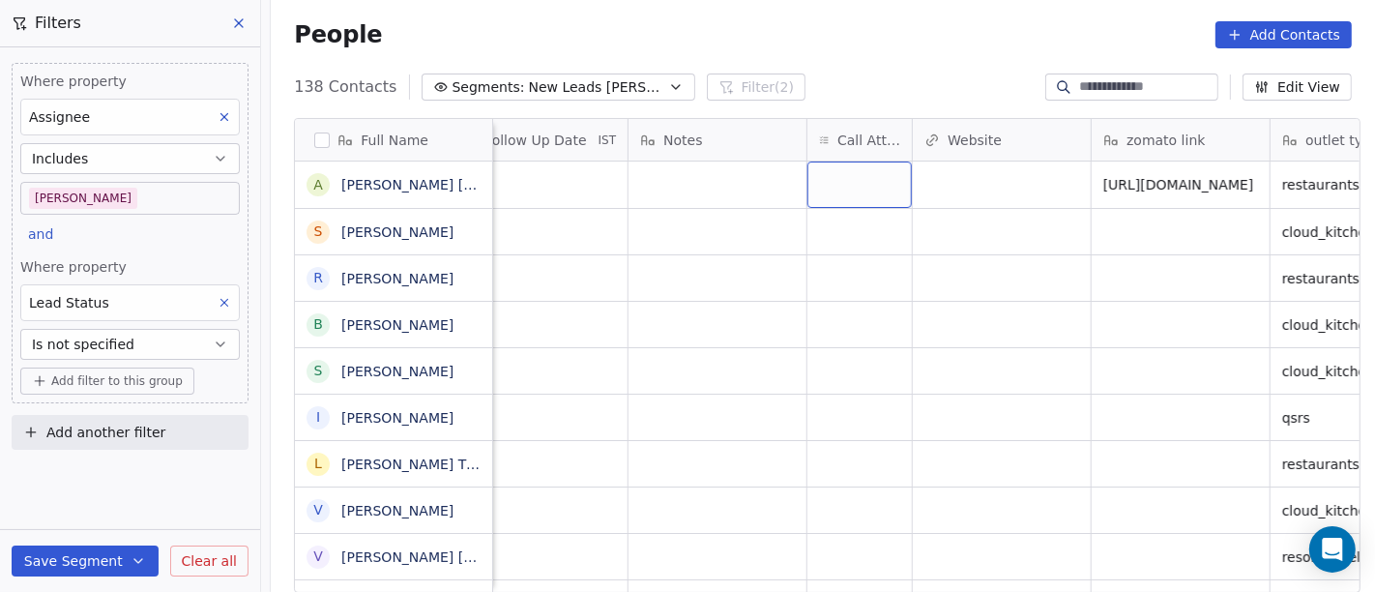
click at [853, 189] on div "grid" at bounding box center [860, 185] width 104 height 46
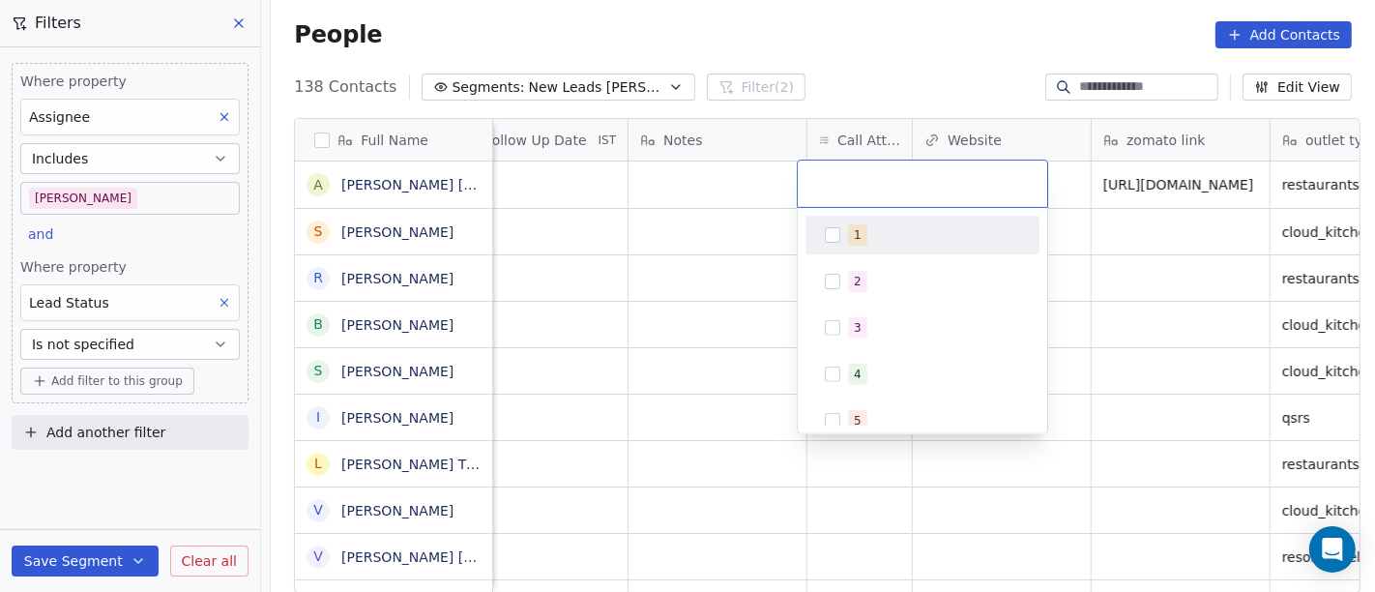
click at [854, 224] on span "1" at bounding box center [857, 234] width 19 height 21
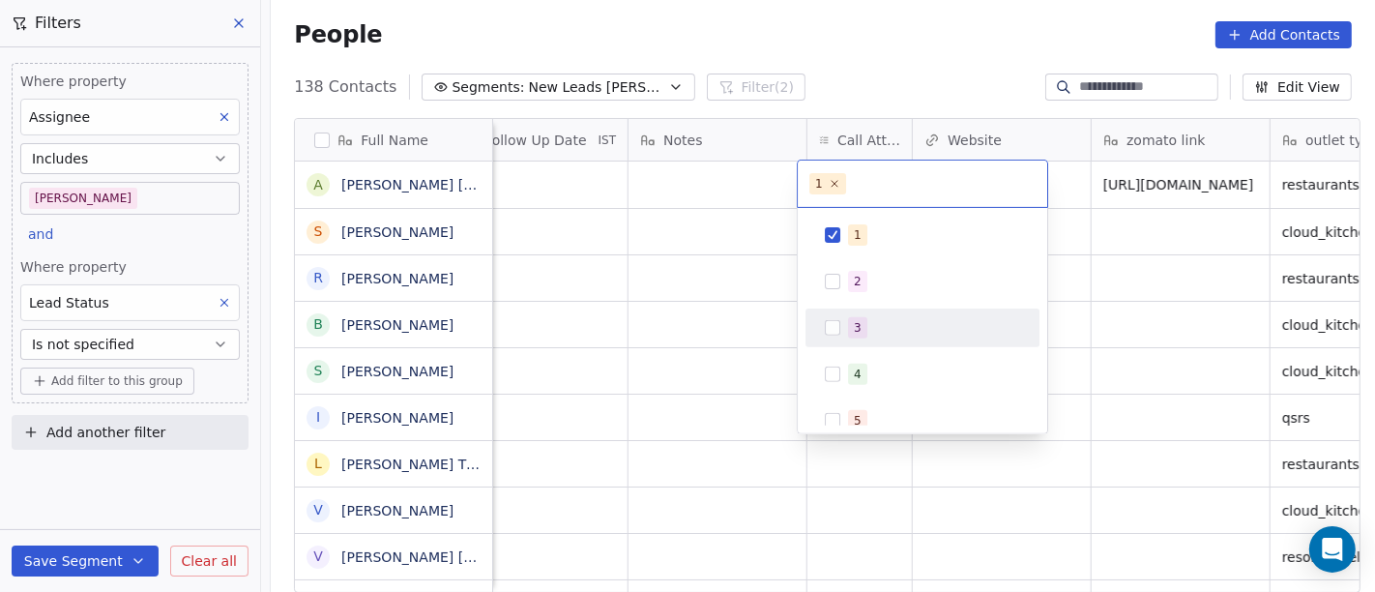
click at [692, 266] on html "On2Cook India Pvt. Ltd. Contacts People Marketing Workflows Campaigns Sales Pip…" at bounding box center [687, 296] width 1375 height 592
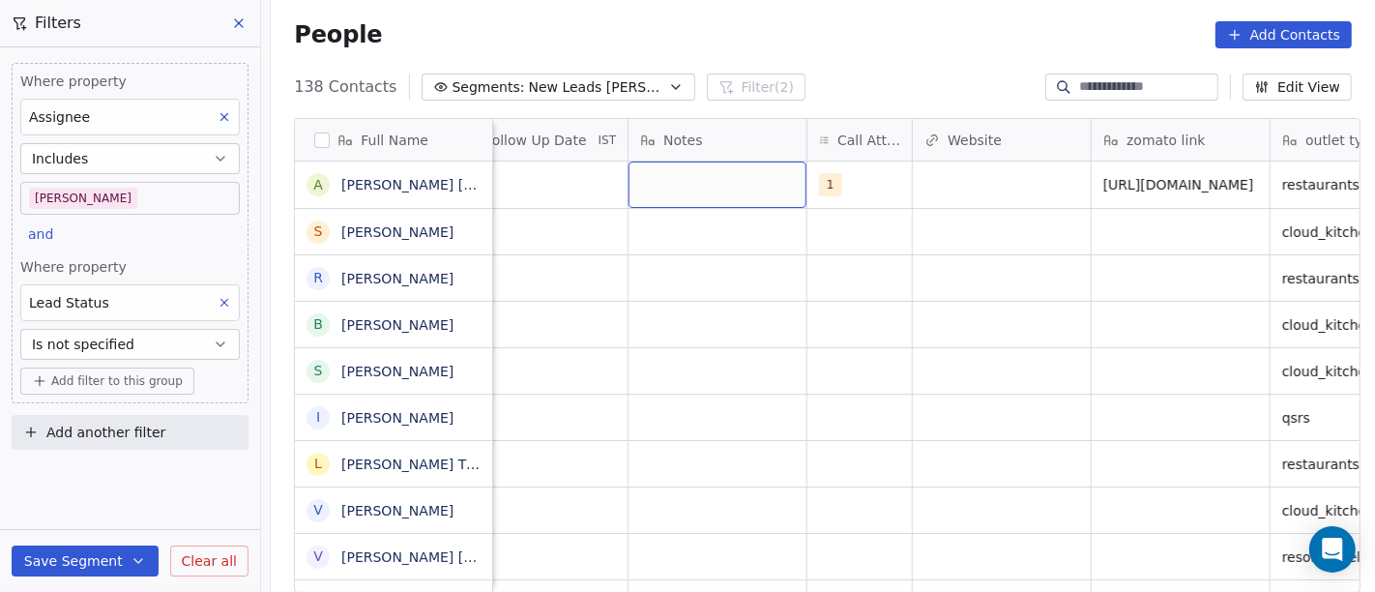
click at [716, 186] on div "grid" at bounding box center [718, 185] width 178 height 46
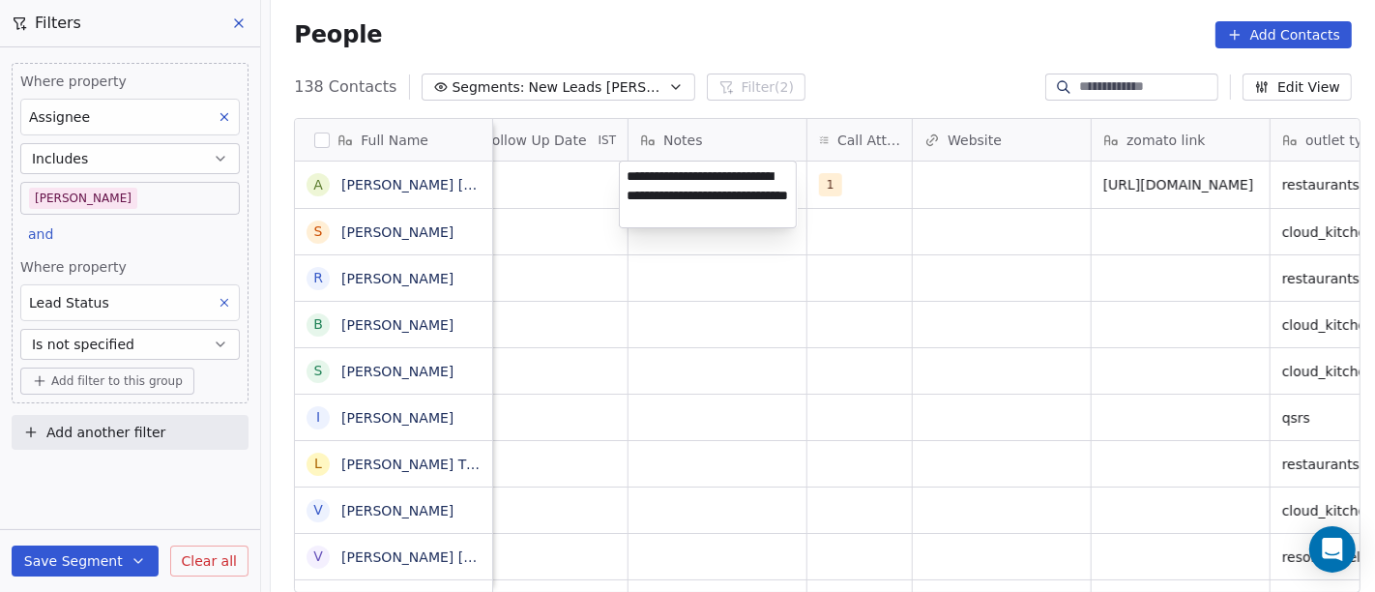
click at [716, 172] on textarea "**********" at bounding box center [708, 195] width 176 height 66
click at [713, 208] on textarea "**********" at bounding box center [708, 195] width 176 height 66
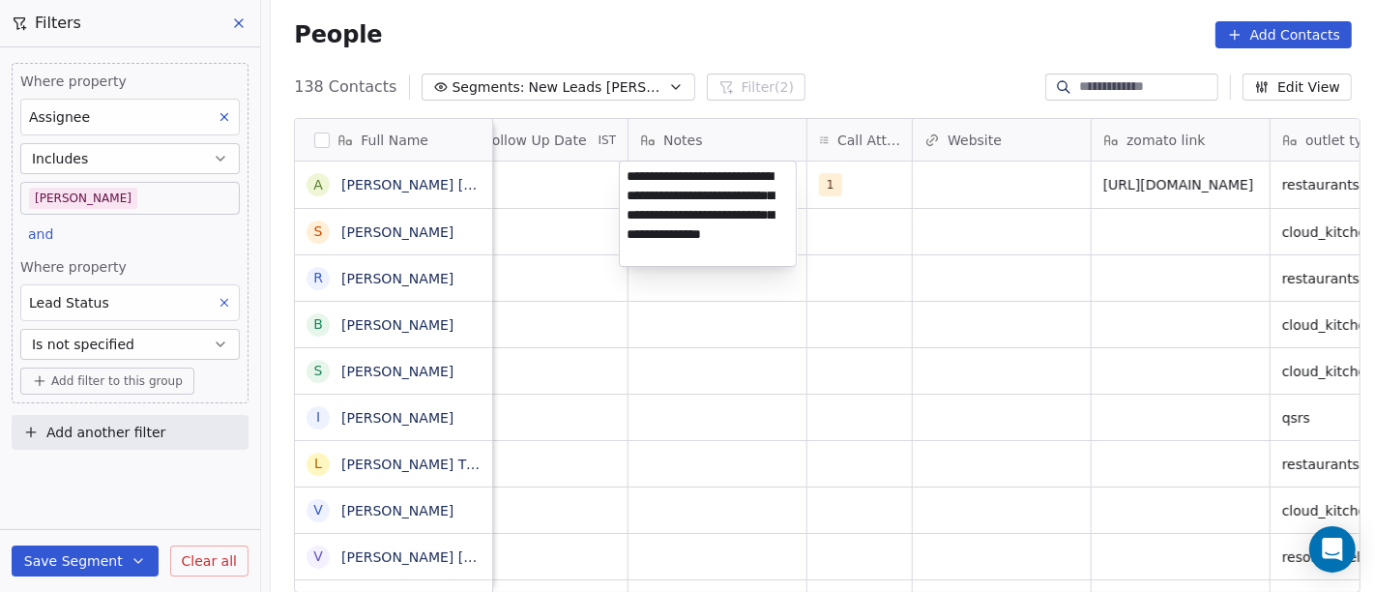
type textarea "**********"
click at [741, 397] on html "On2Cook India Pvt. Ltd. Contacts People Marketing Workflows Campaigns Sales Pip…" at bounding box center [687, 296] width 1375 height 592
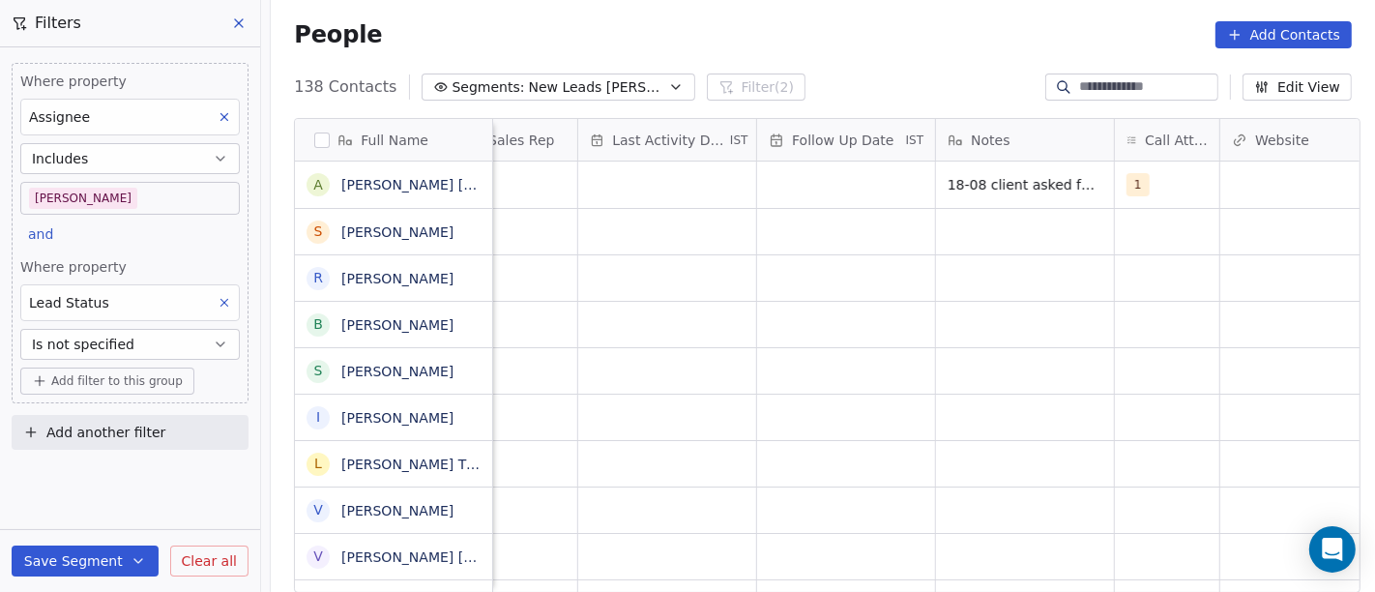
scroll to position [0, 1138]
click at [868, 189] on div "grid" at bounding box center [848, 185] width 178 height 46
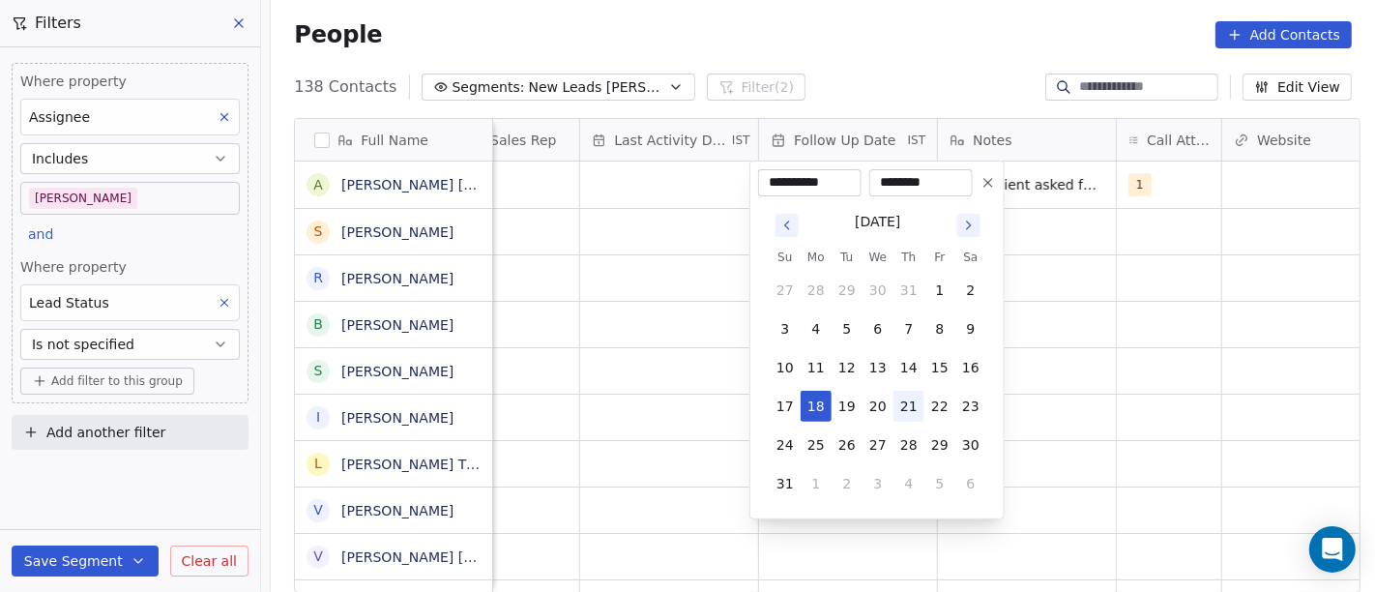
click at [912, 398] on button "21" at bounding box center [909, 406] width 31 height 31
type input "**********"
click at [1101, 287] on html "On2Cook India Pvt. Ltd. Contacts People Marketing Workflows Campaigns Sales Pip…" at bounding box center [687, 296] width 1375 height 592
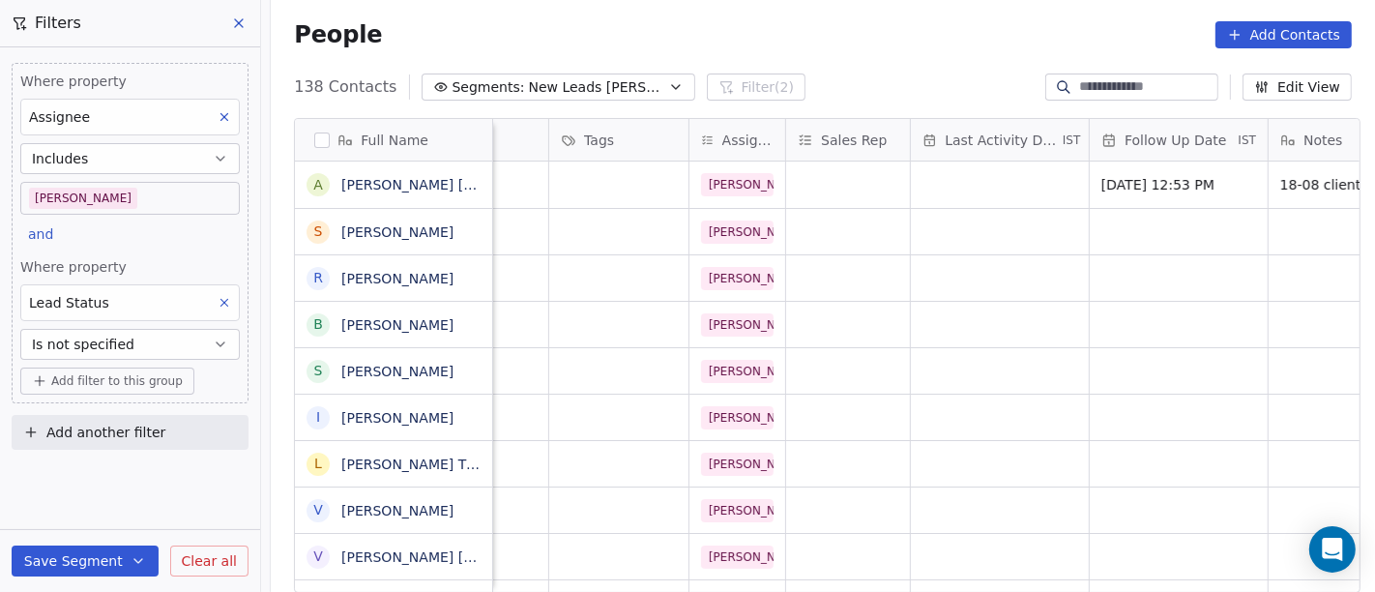
scroll to position [0, 808]
click at [923, 180] on div "grid" at bounding box center [1000, 185] width 178 height 46
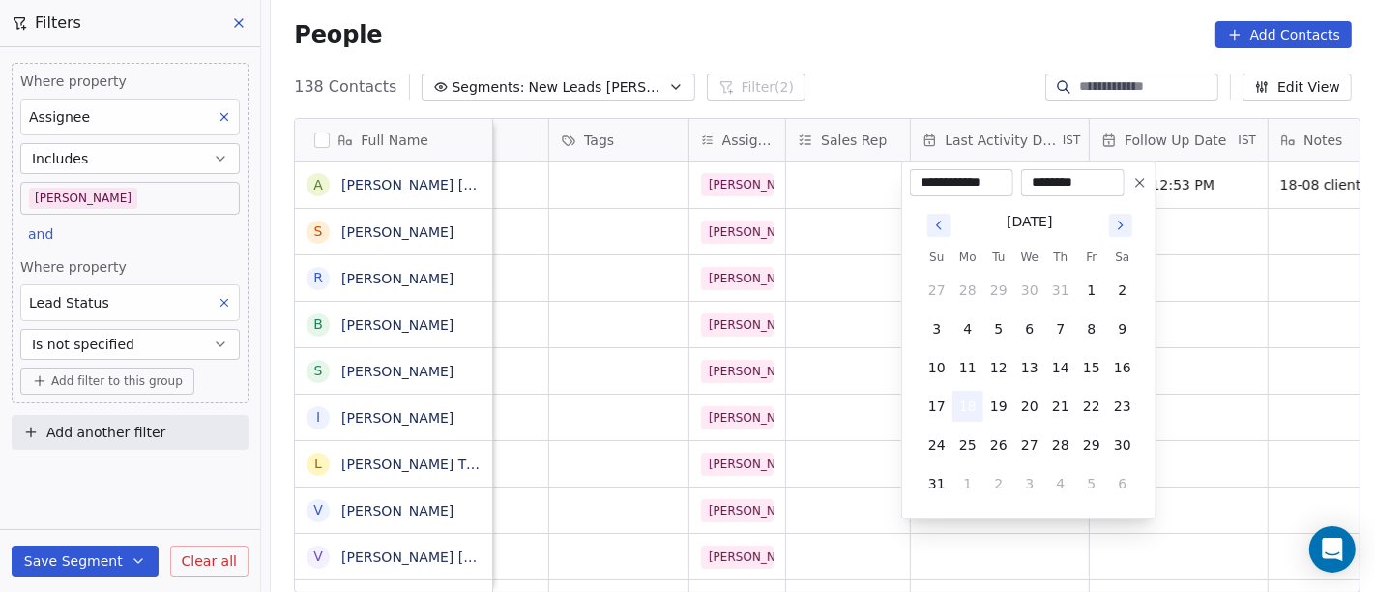
click at [973, 408] on button "18" at bounding box center [968, 406] width 31 height 31
click at [1216, 305] on html "On2Cook India Pvt. Ltd. Contacts People Marketing Workflows Campaigns Sales Pip…" at bounding box center [687, 296] width 1375 height 592
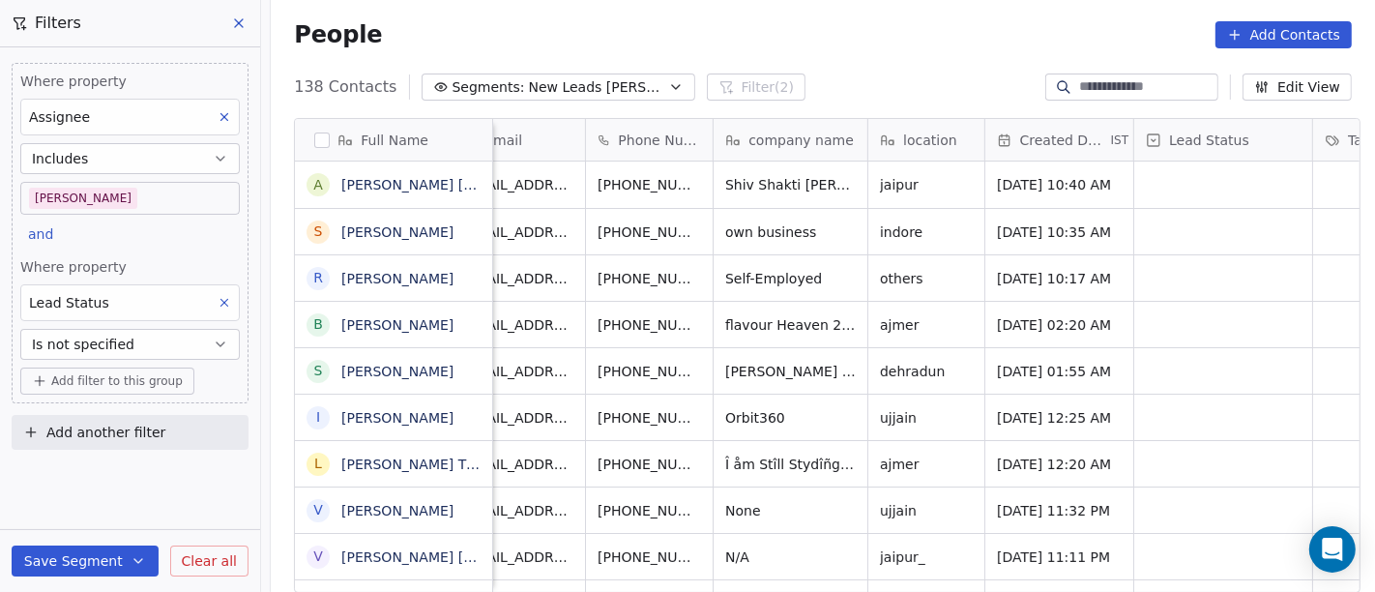
scroll to position [0, 0]
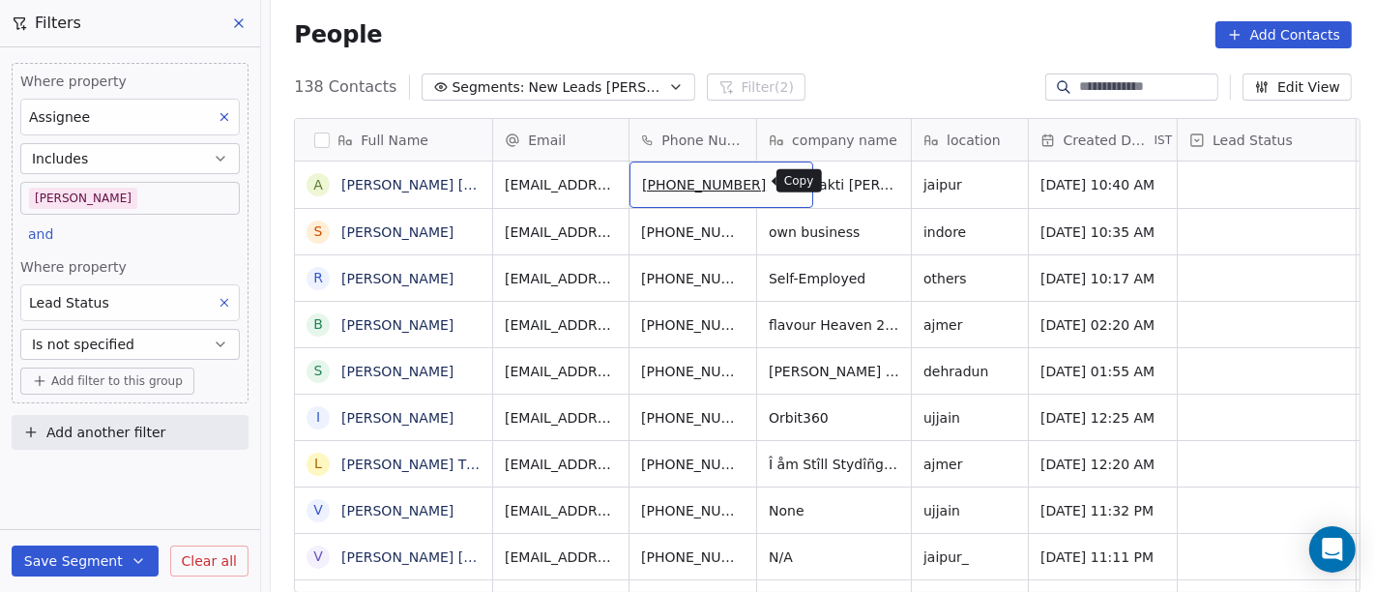
click at [782, 179] on icon "grid" at bounding box center [789, 181] width 15 height 15
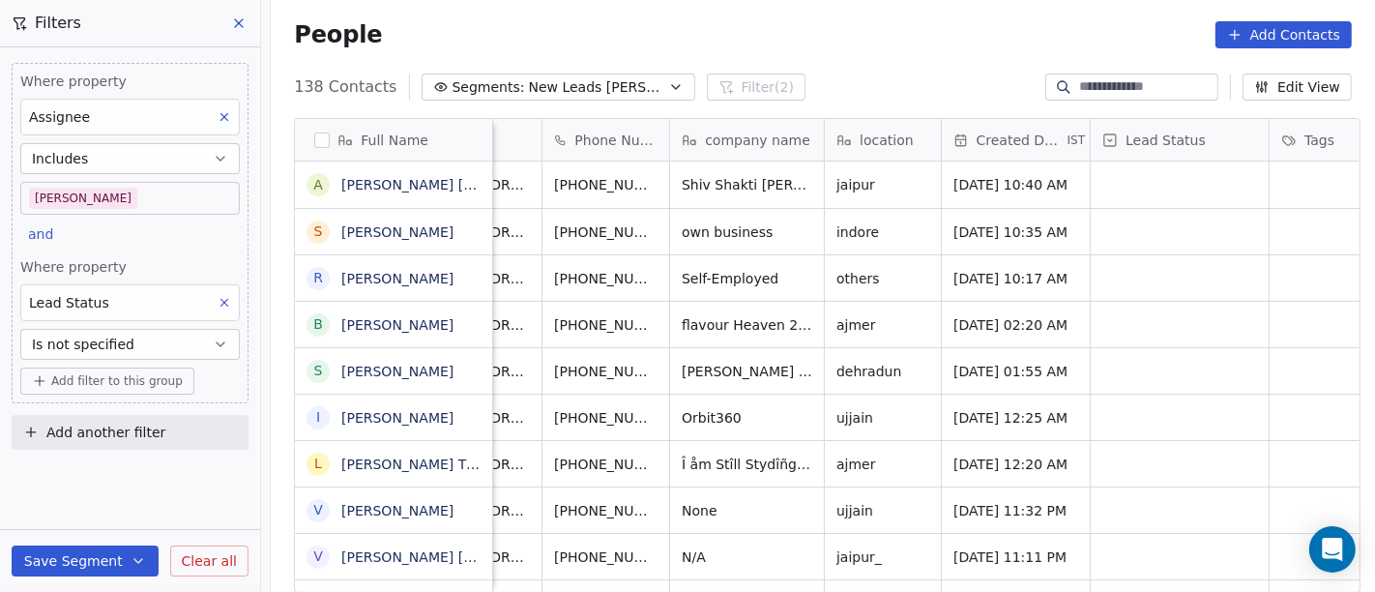
scroll to position [0, 319]
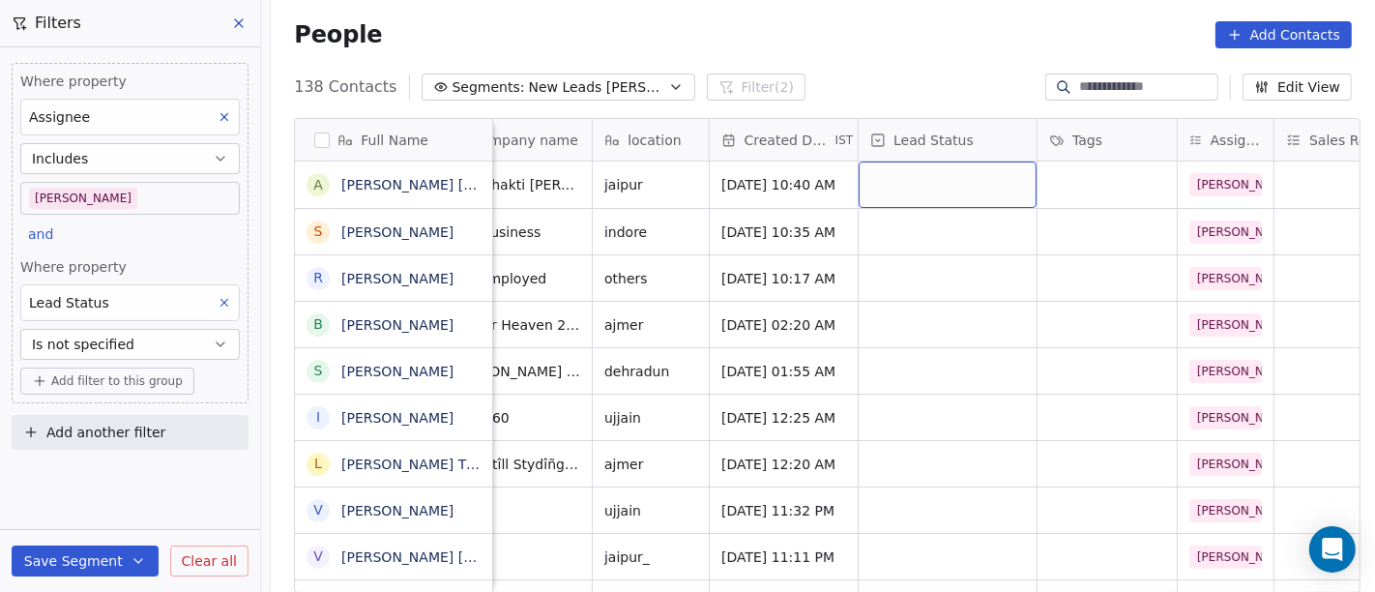
click at [928, 184] on div "grid" at bounding box center [948, 185] width 178 height 46
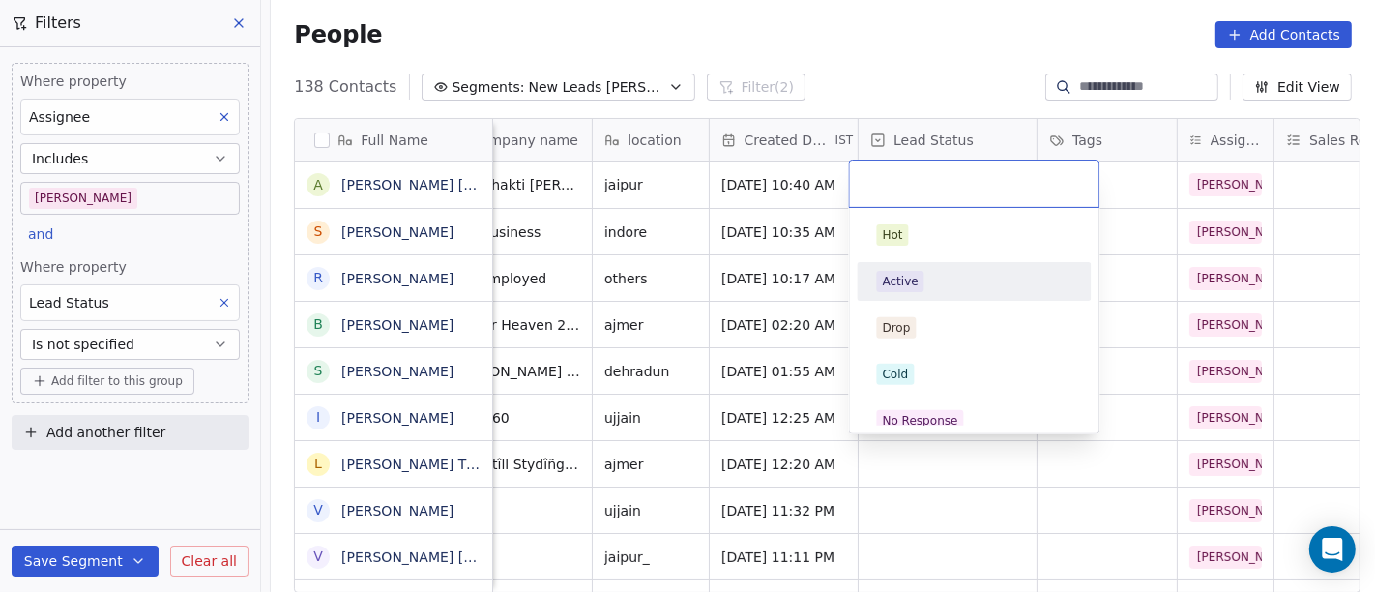
click at [918, 288] on span "Active" at bounding box center [900, 281] width 47 height 21
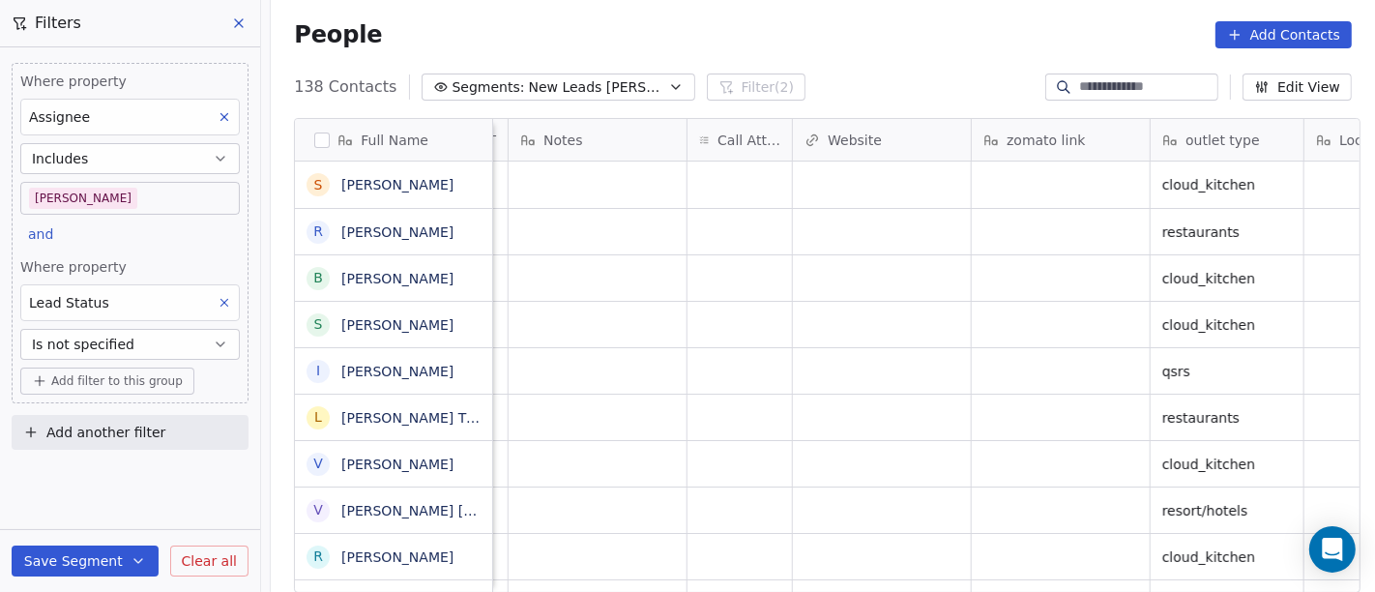
scroll to position [0, 1569]
click at [721, 186] on div "grid" at bounding box center [739, 185] width 104 height 46
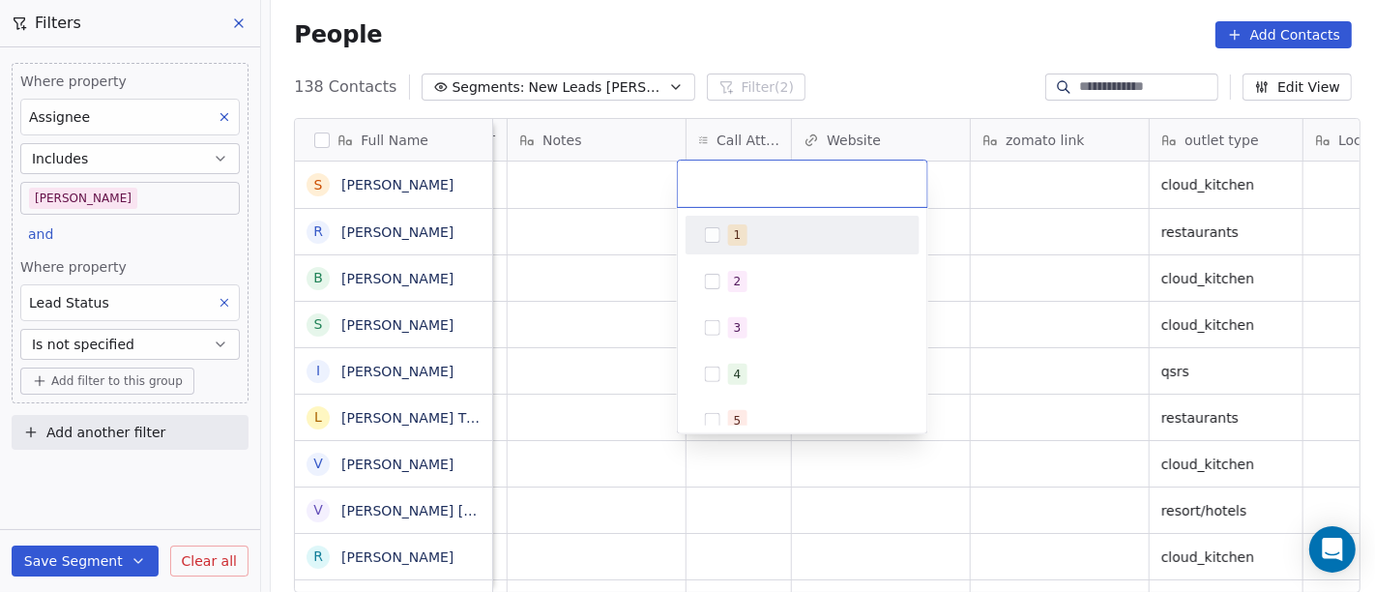
click at [734, 232] on div "1" at bounding box center [738, 234] width 8 height 17
click at [912, 53] on html "On2Cook India Pvt. Ltd. Contacts People Marketing Workflows Campaigns Sales Pip…" at bounding box center [687, 296] width 1375 height 592
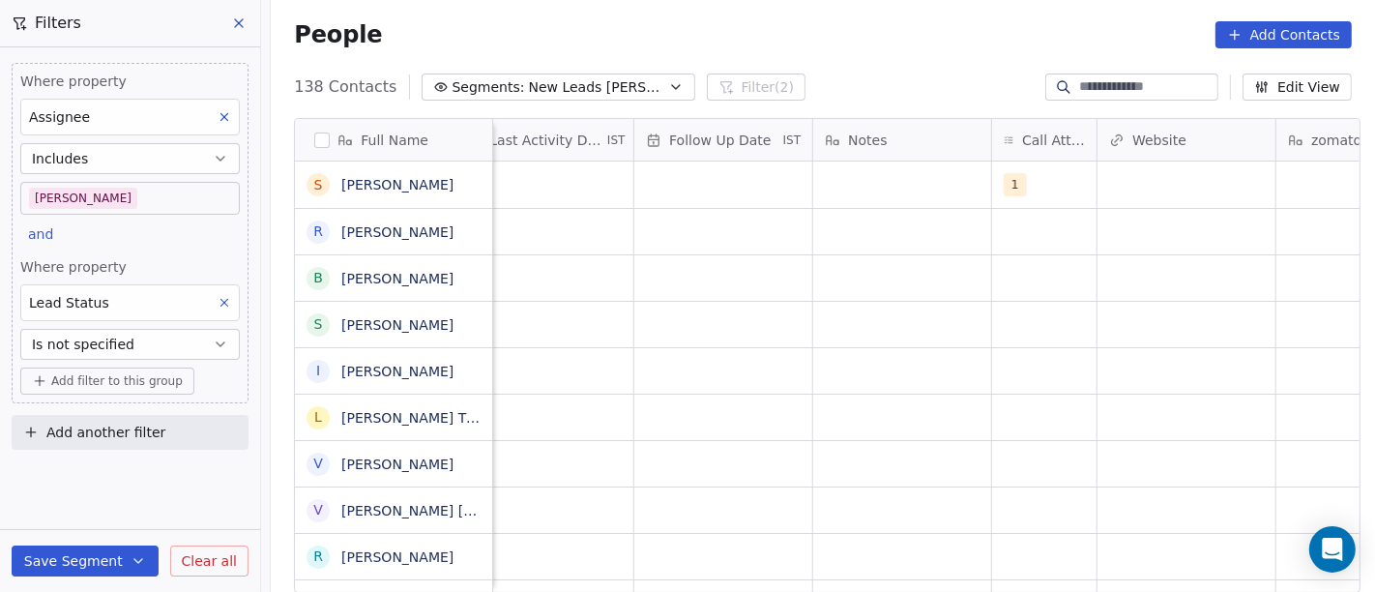
scroll to position [0, 1188]
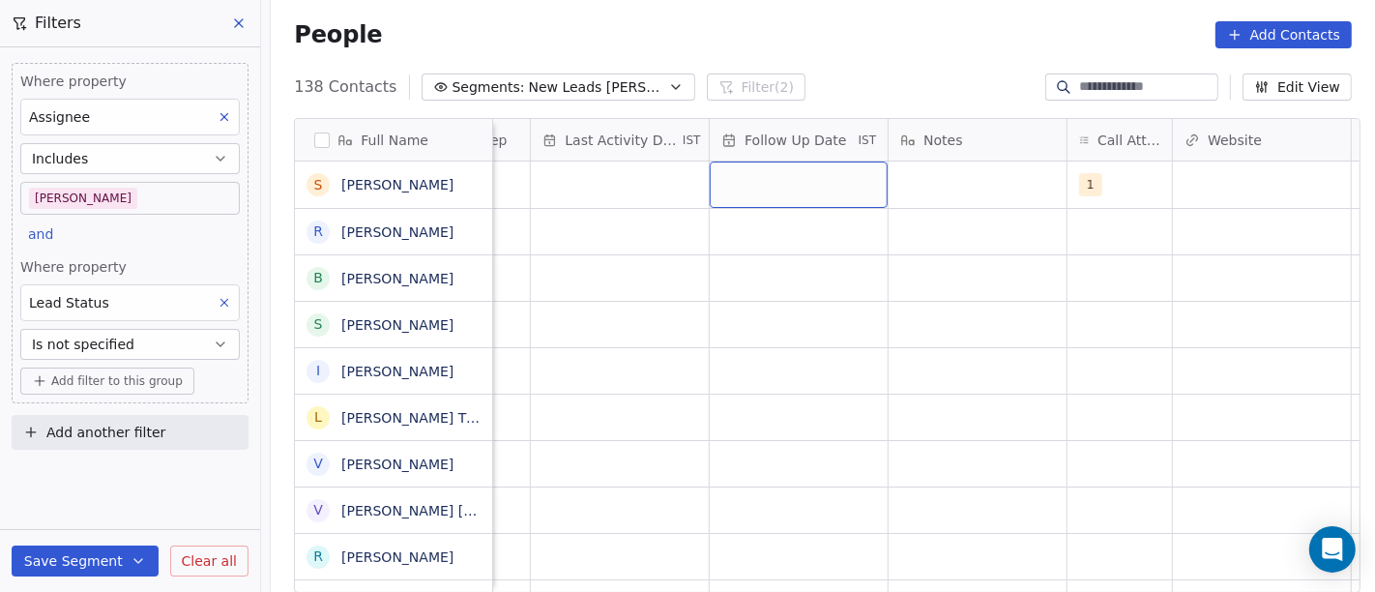
click at [752, 184] on div "grid" at bounding box center [799, 185] width 178 height 46
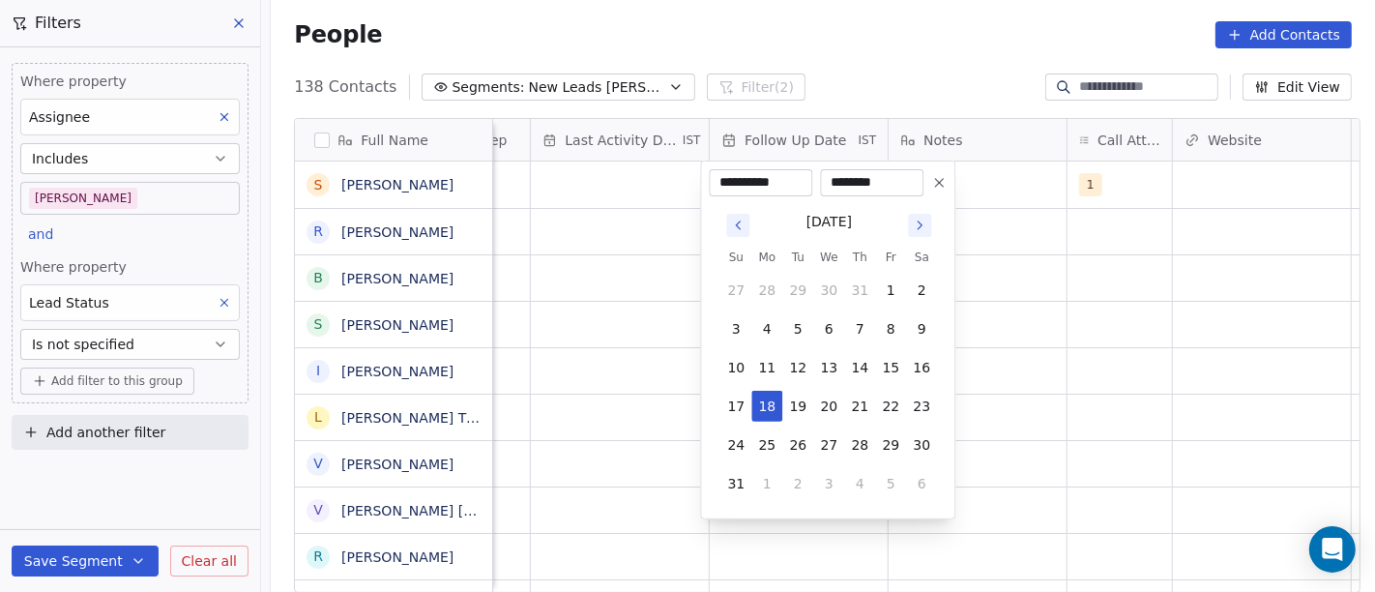
drag, startPoint x: 941, startPoint y: 184, endPoint x: 991, endPoint y: 44, distance: 148.1
click at [941, 186] on icon at bounding box center [938, 182] width 15 height 15
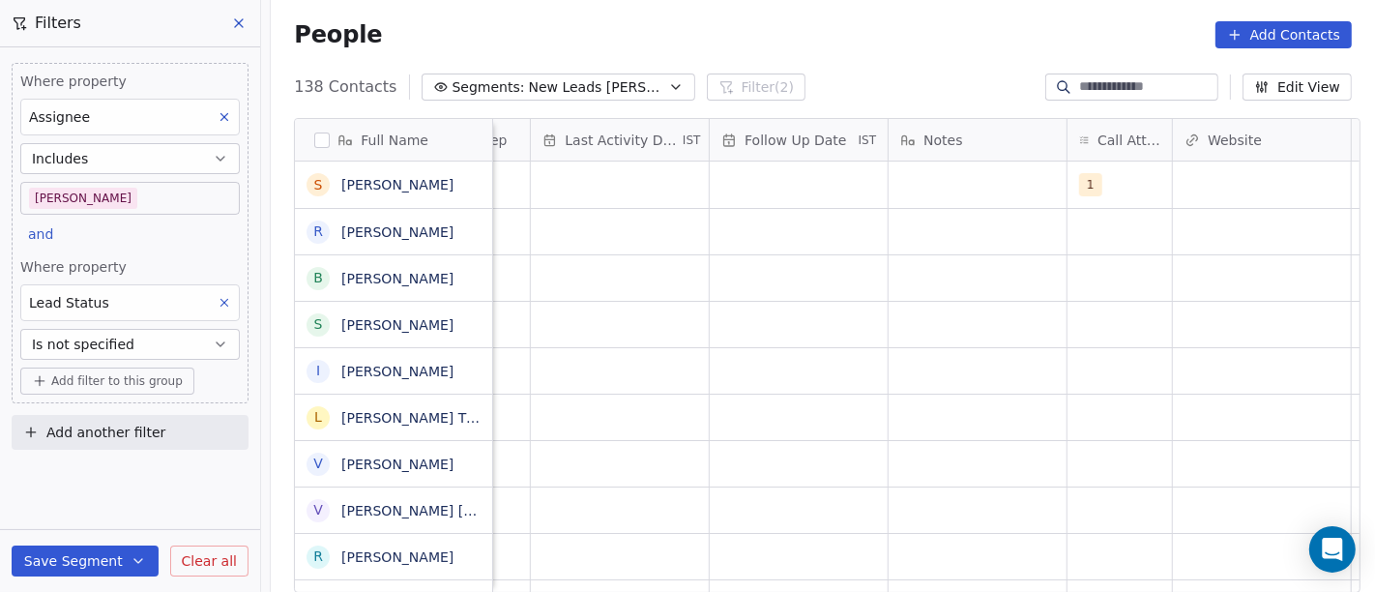
click at [990, 44] on div "People Add Contacts" at bounding box center [823, 34] width 1058 height 27
click at [938, 196] on div "grid" at bounding box center [978, 185] width 178 height 46
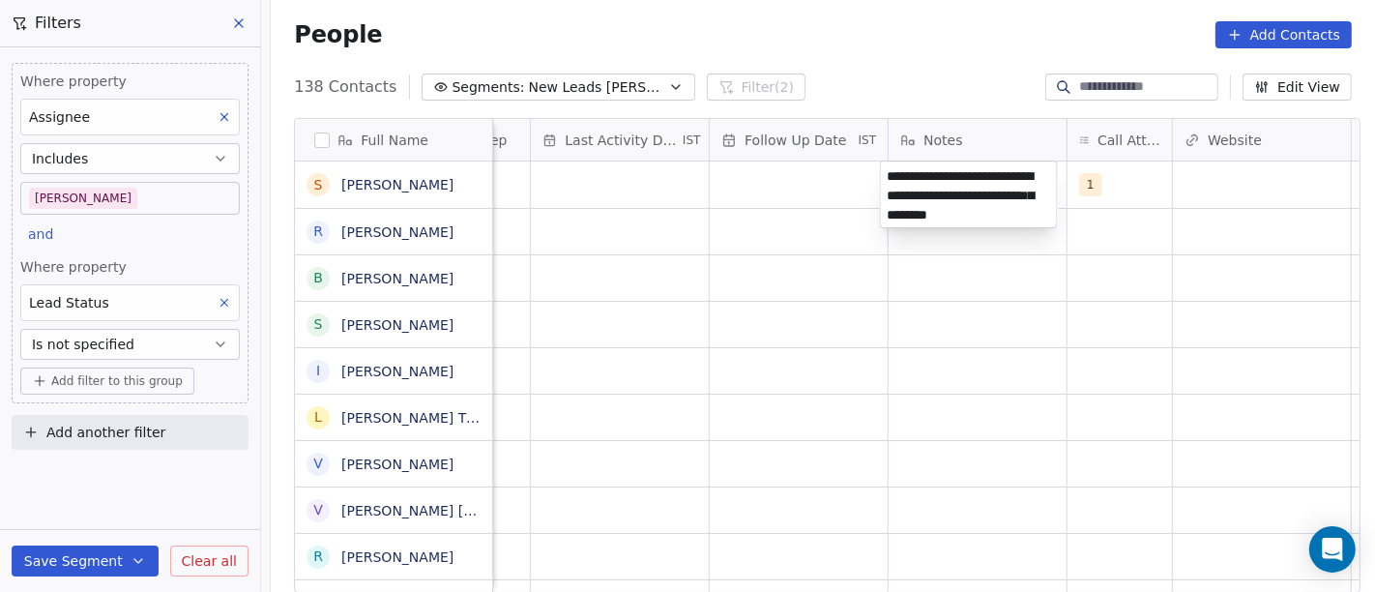
type textarea "**********"
click at [704, 343] on html "On2Cook India Pvt. Ltd. Contacts People Marketing Workflows Campaigns Sales Pip…" at bounding box center [687, 296] width 1375 height 592
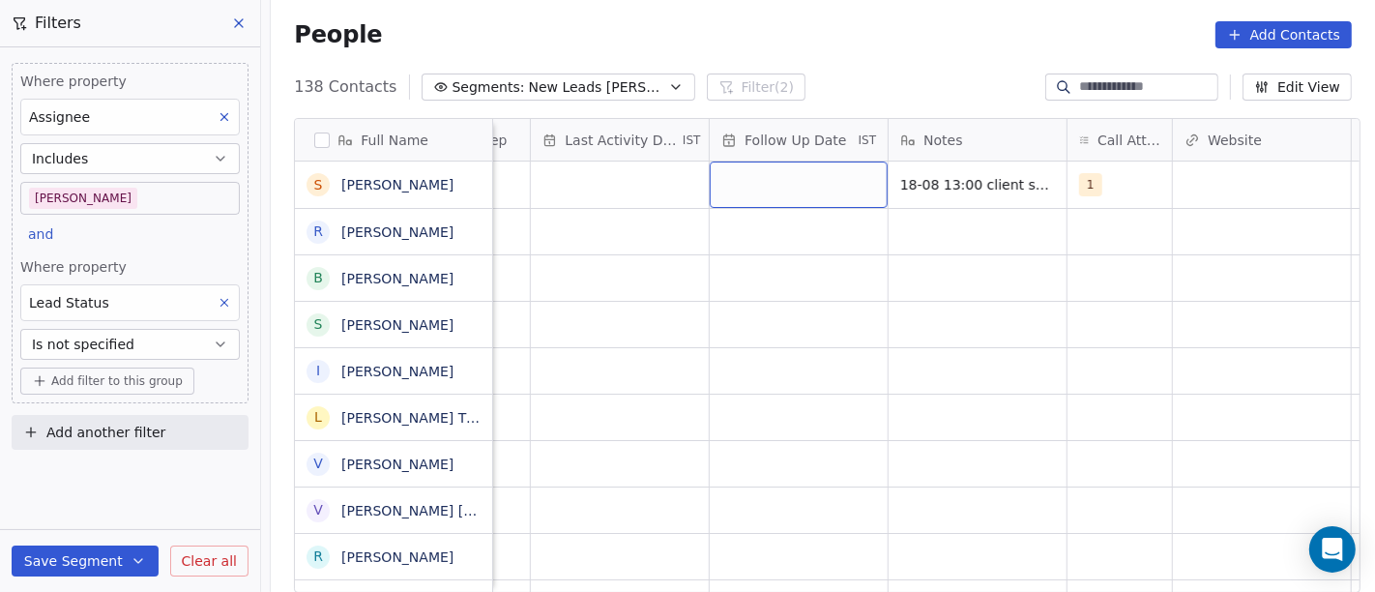
click at [798, 162] on div "grid" at bounding box center [799, 185] width 178 height 46
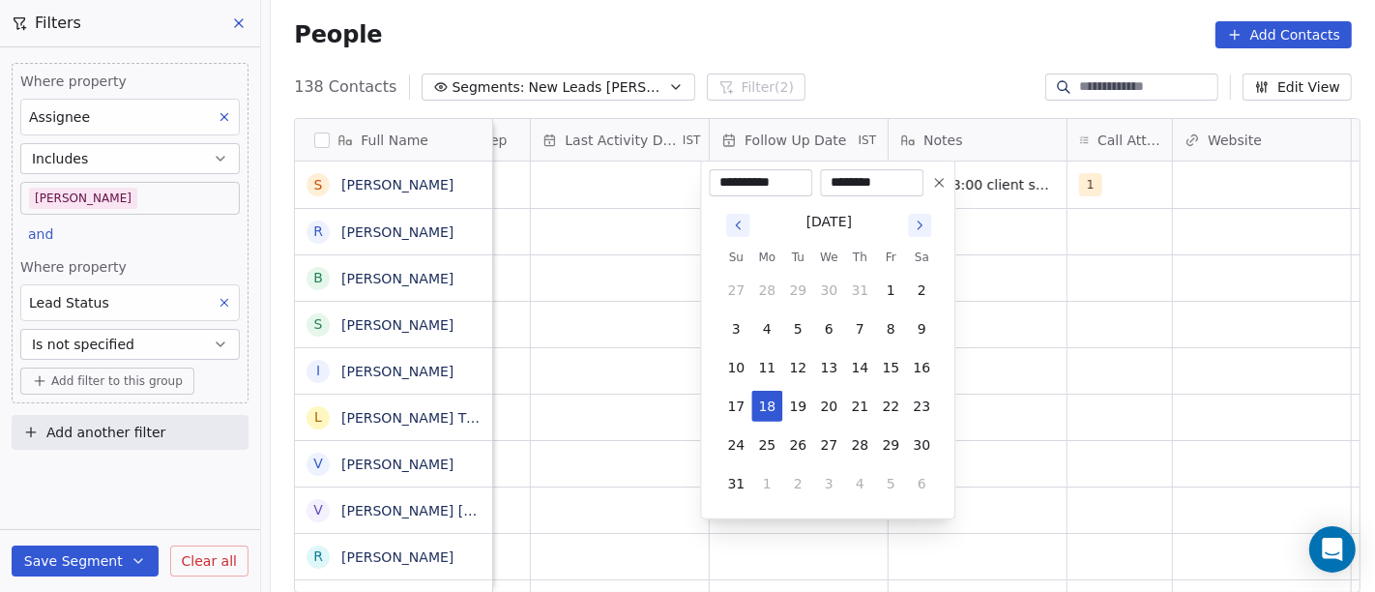
click at [945, 173] on button at bounding box center [939, 182] width 23 height 23
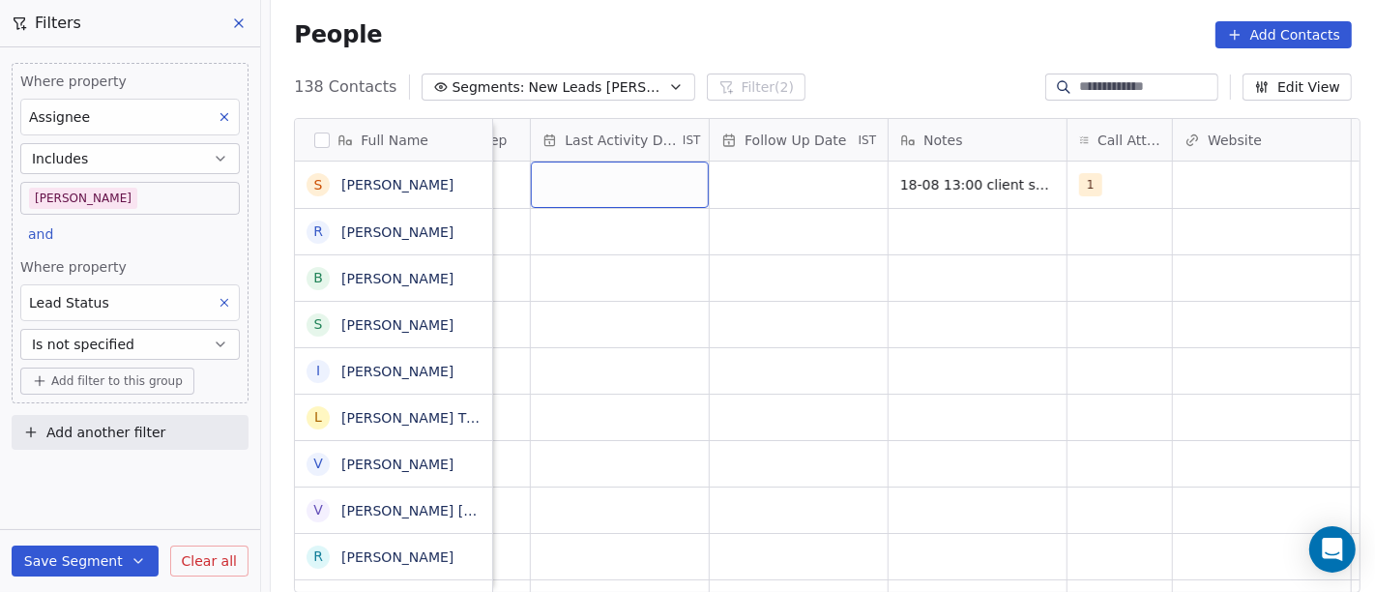
click at [548, 175] on div "grid" at bounding box center [620, 185] width 178 height 46
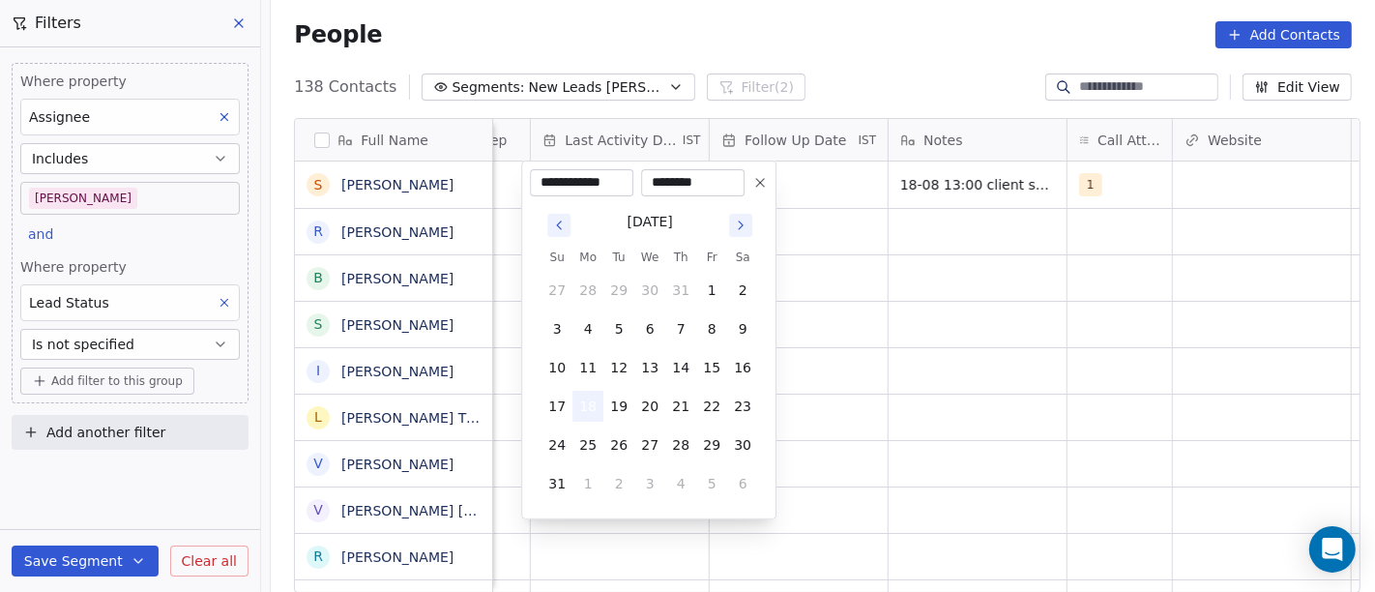
click at [588, 402] on button "18" at bounding box center [588, 406] width 31 height 31
click at [944, 302] on html "On2Cook India Pvt. Ltd. Contacts People Marketing Workflows Campaigns Sales Pip…" at bounding box center [687, 296] width 1375 height 592
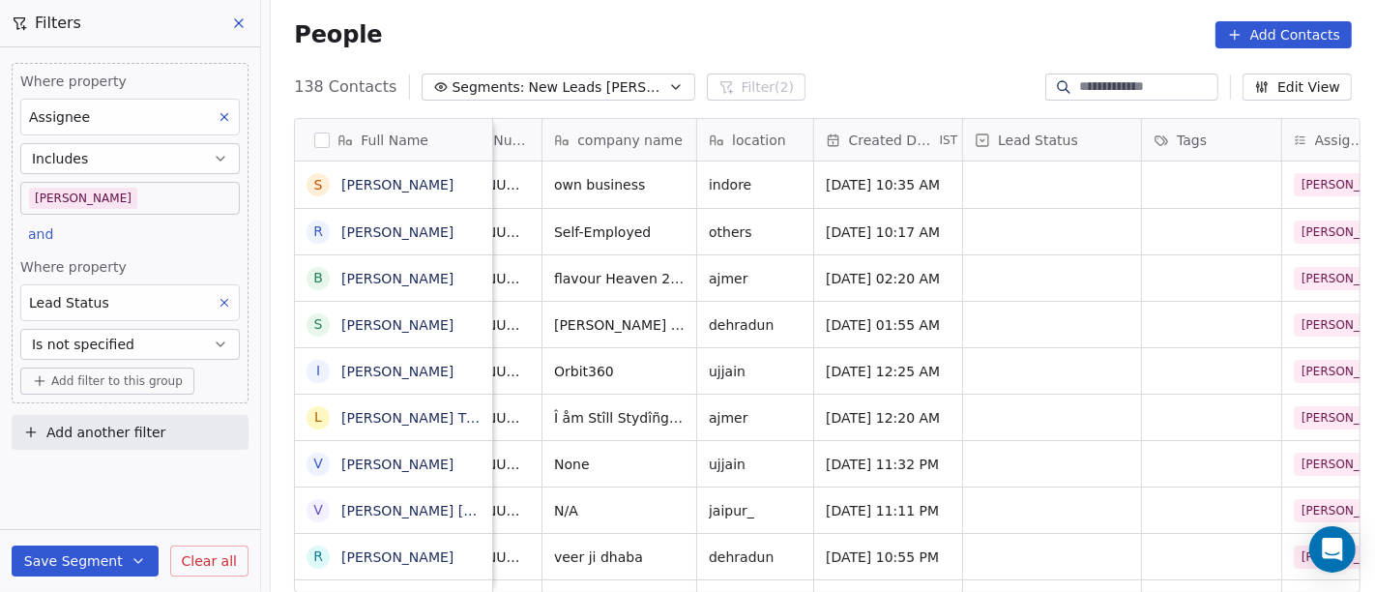
scroll to position [0, 214]
